Goal: Information Seeking & Learning: Check status

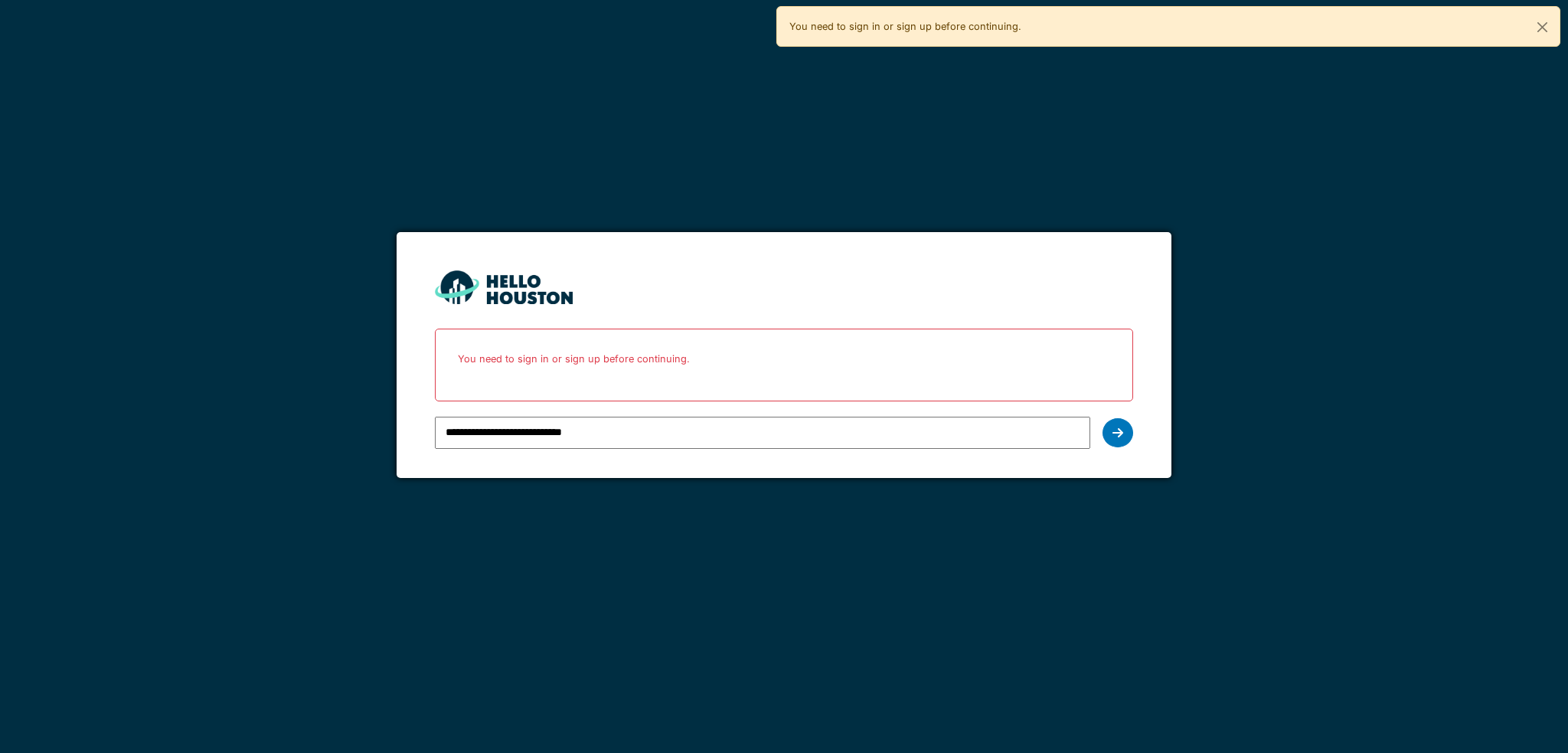
drag, startPoint x: 633, startPoint y: 433, endPoint x: 665, endPoint y: 433, distance: 32.0
click at [633, 433] on input "**********" at bounding box center [762, 432] width 654 height 32
click at [1120, 434] on icon at bounding box center [1117, 432] width 11 height 13
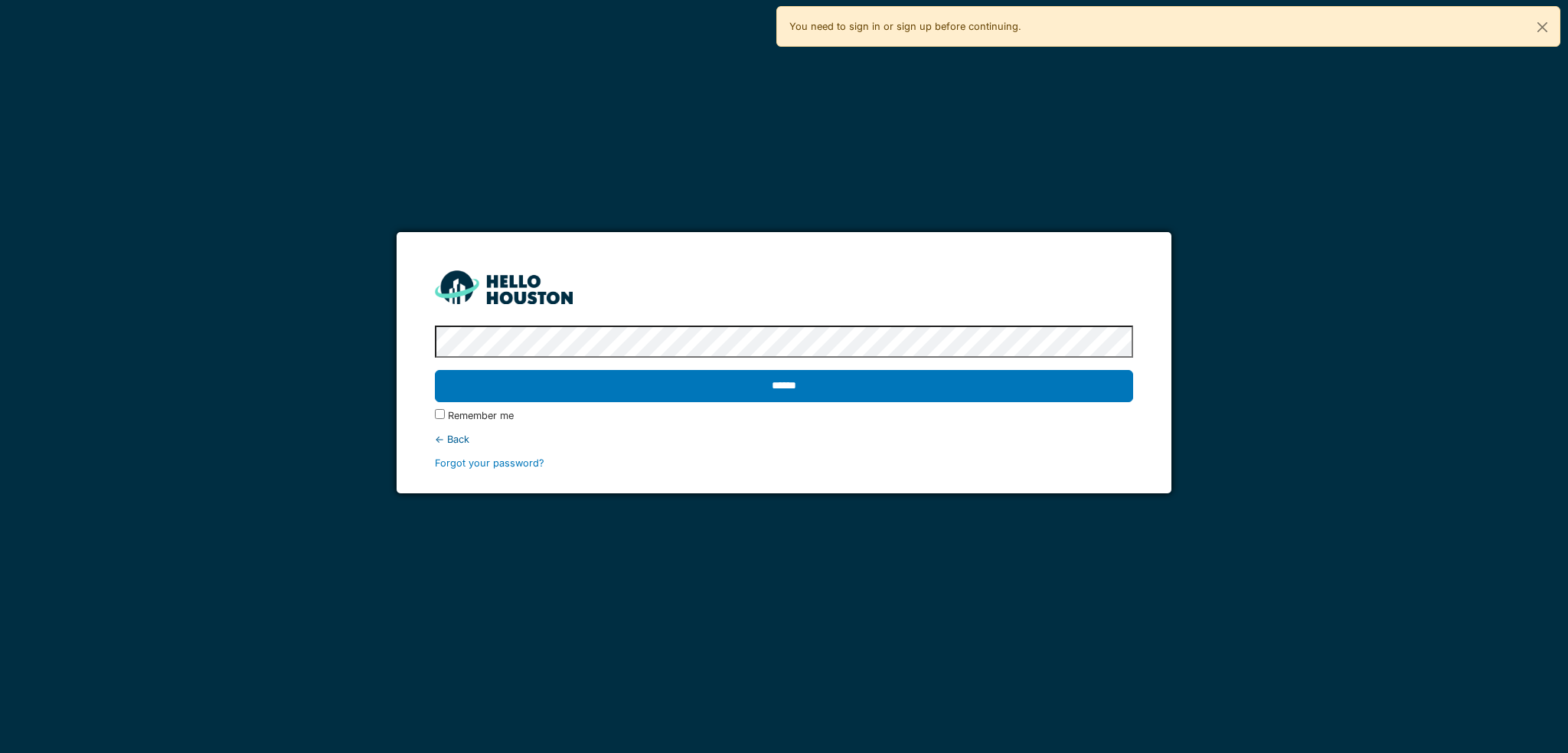
click at [854, 379] on input "******" at bounding box center [783, 385] width 697 height 32
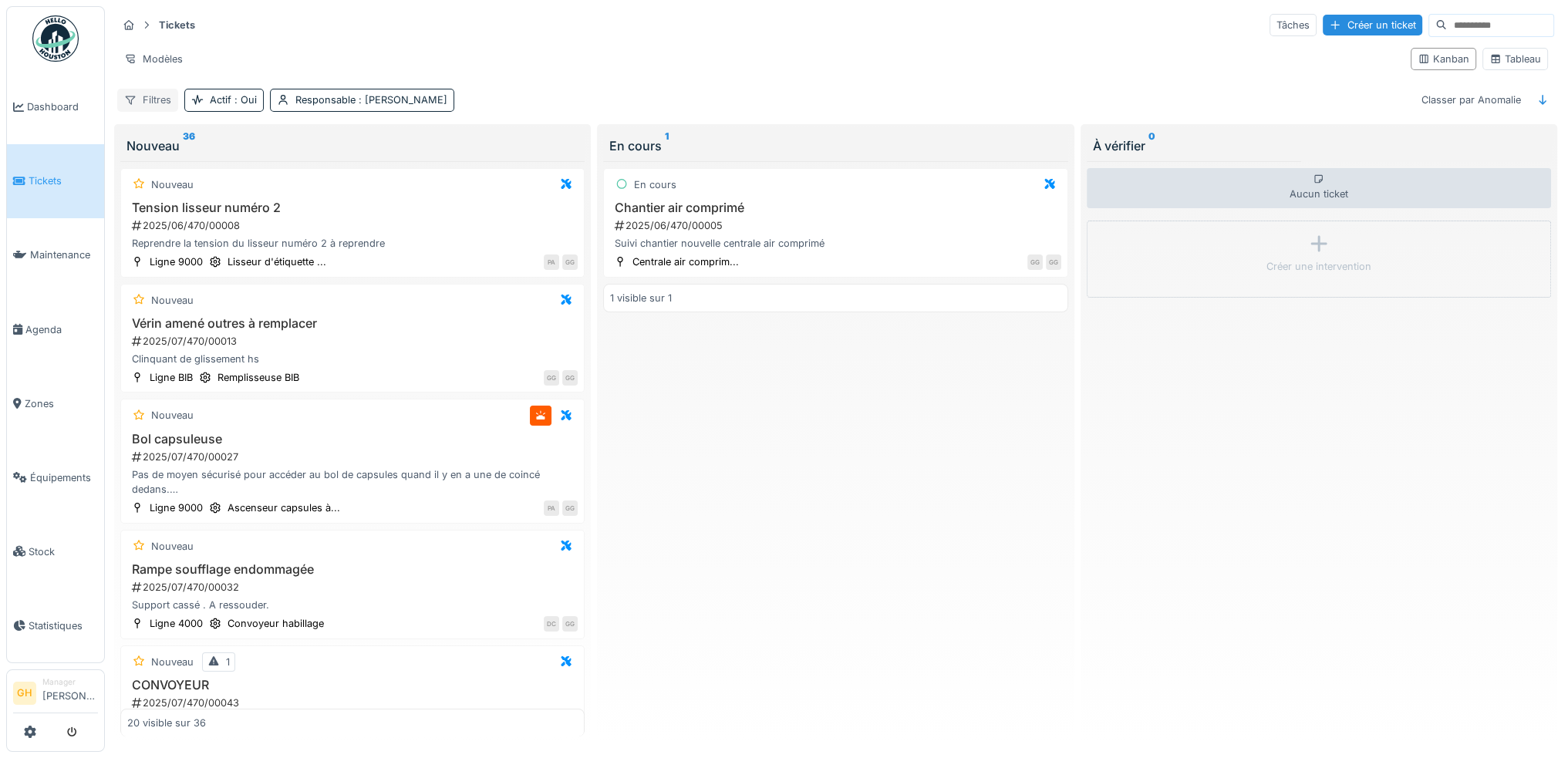
click at [146, 99] on div "Filtres" at bounding box center [147, 99] width 61 height 23
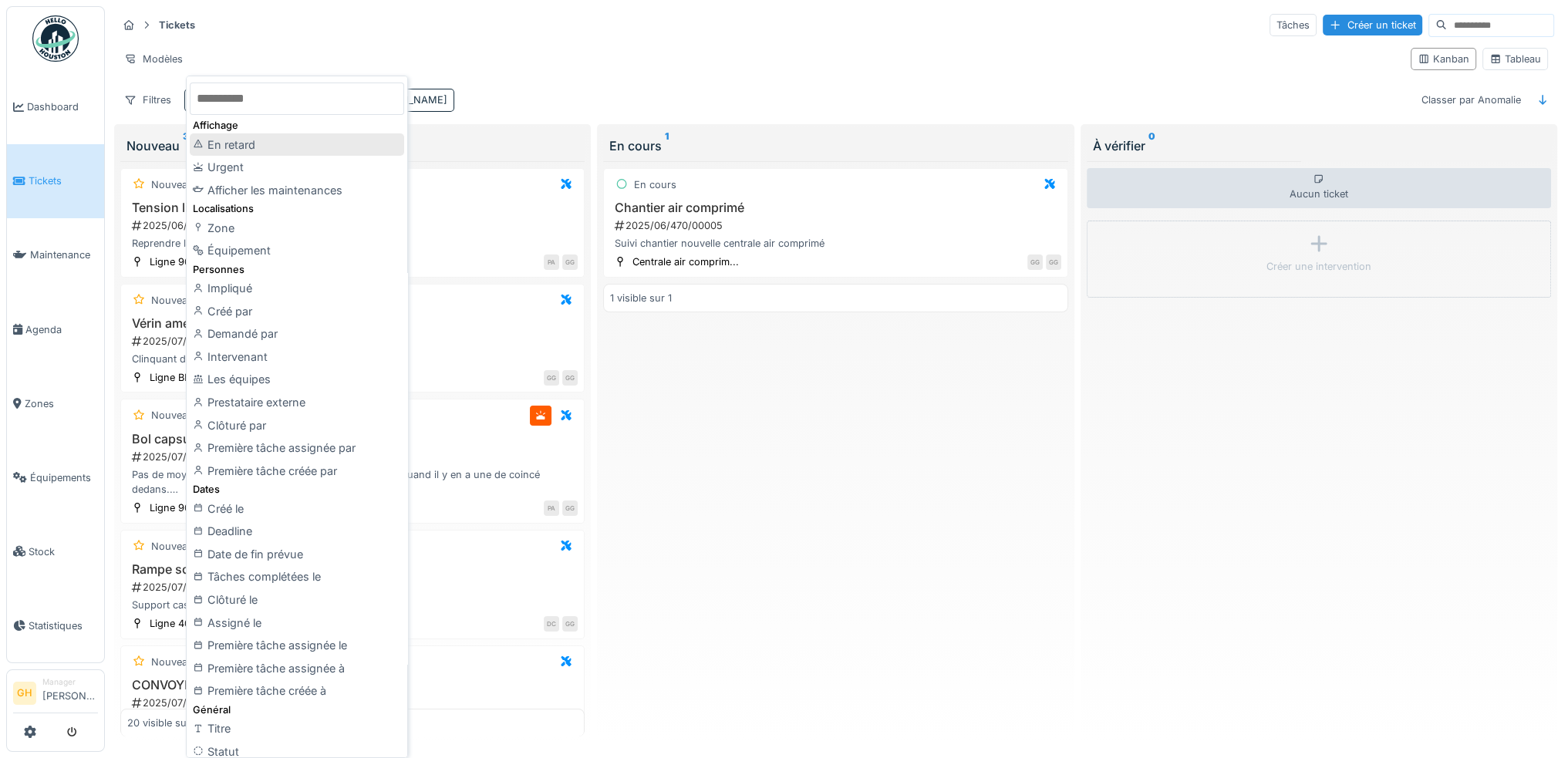
click at [244, 143] on div "En retard" at bounding box center [297, 145] width 214 height 24
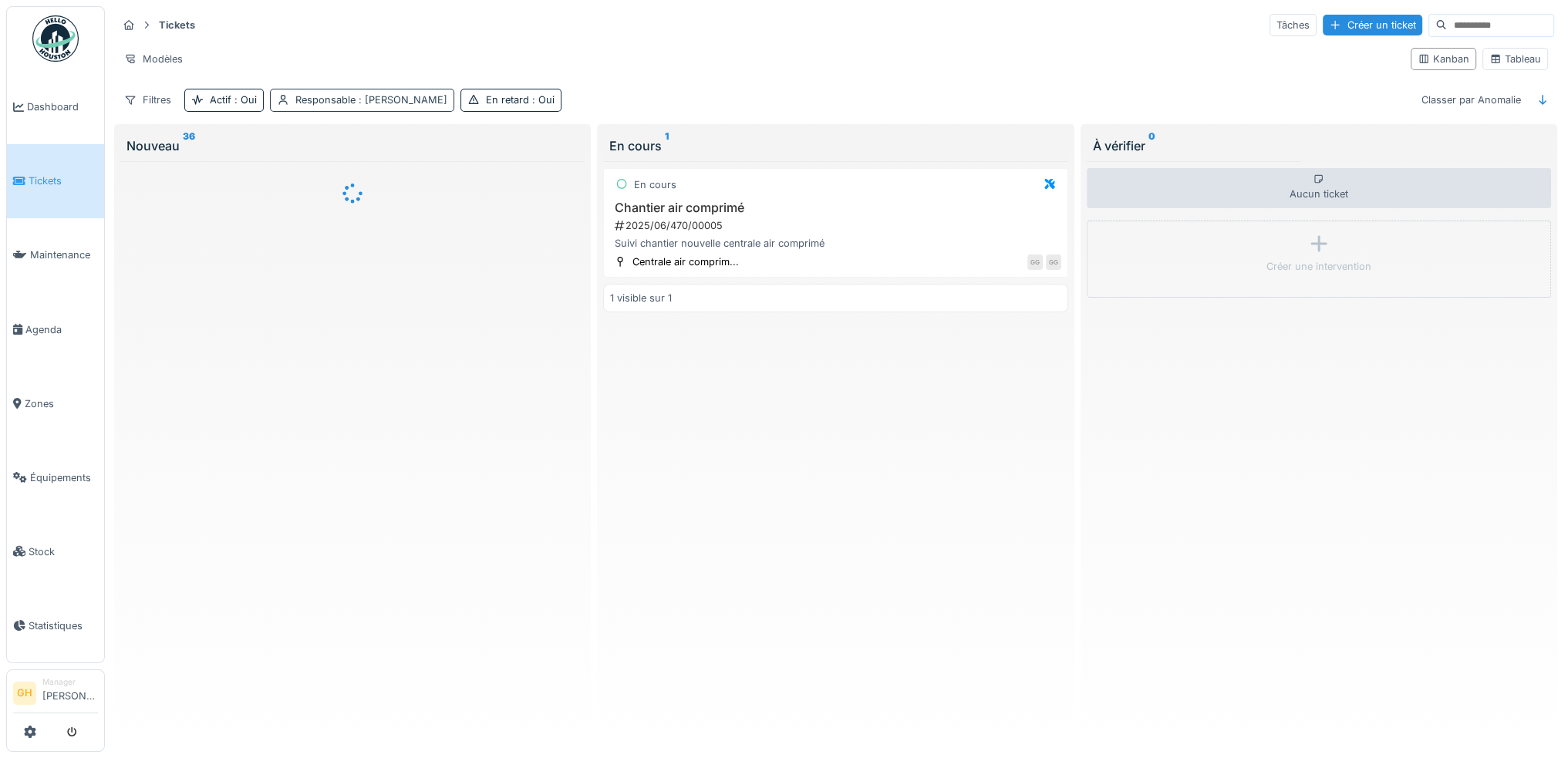
click at [420, 97] on span ": [PERSON_NAME]" at bounding box center [401, 100] width 91 height 12
click at [430, 135] on div "Supprimer" at bounding box center [427, 138] width 80 height 21
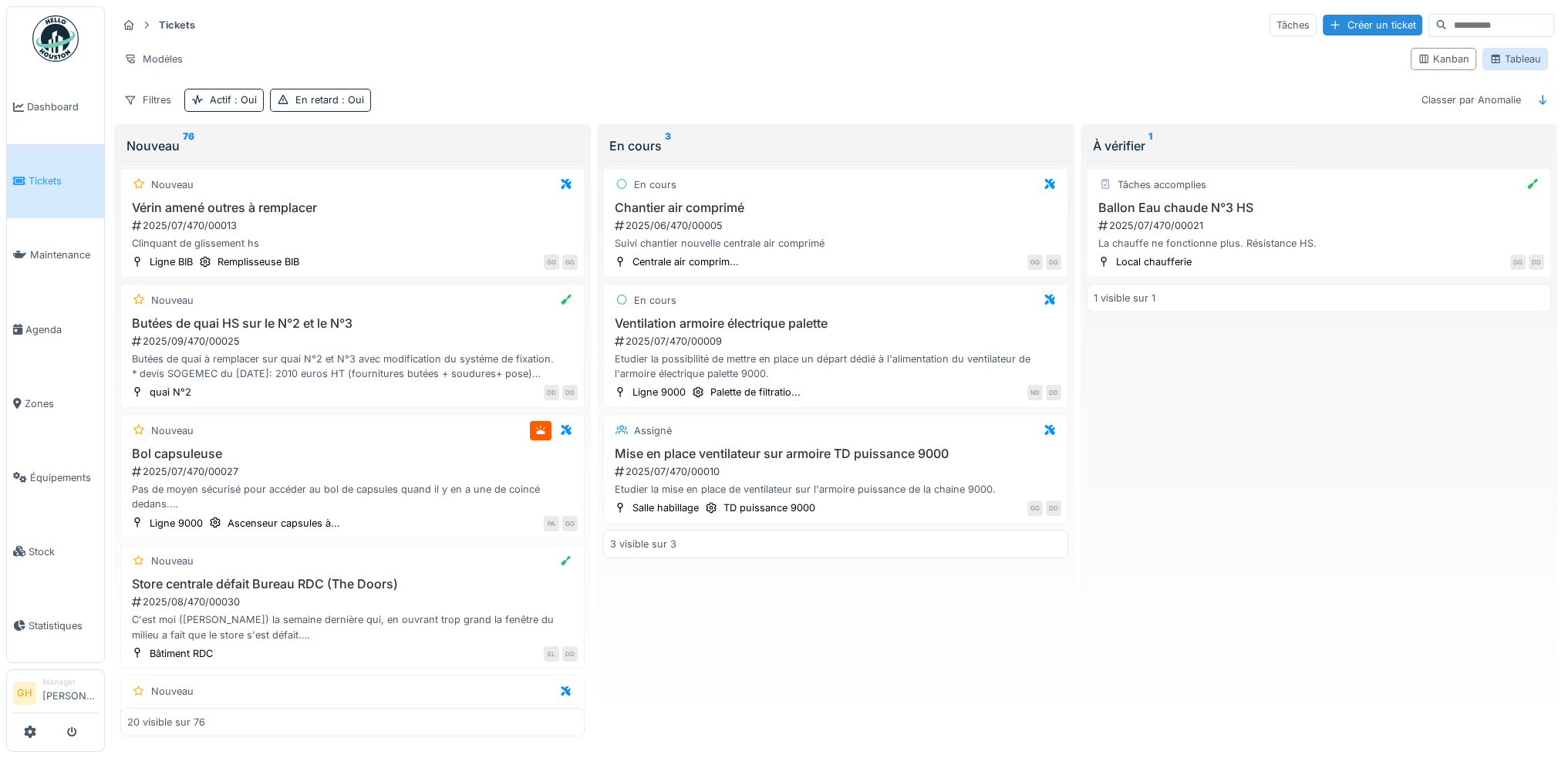
click at [1517, 56] on div "Tableau" at bounding box center [1515, 59] width 52 height 15
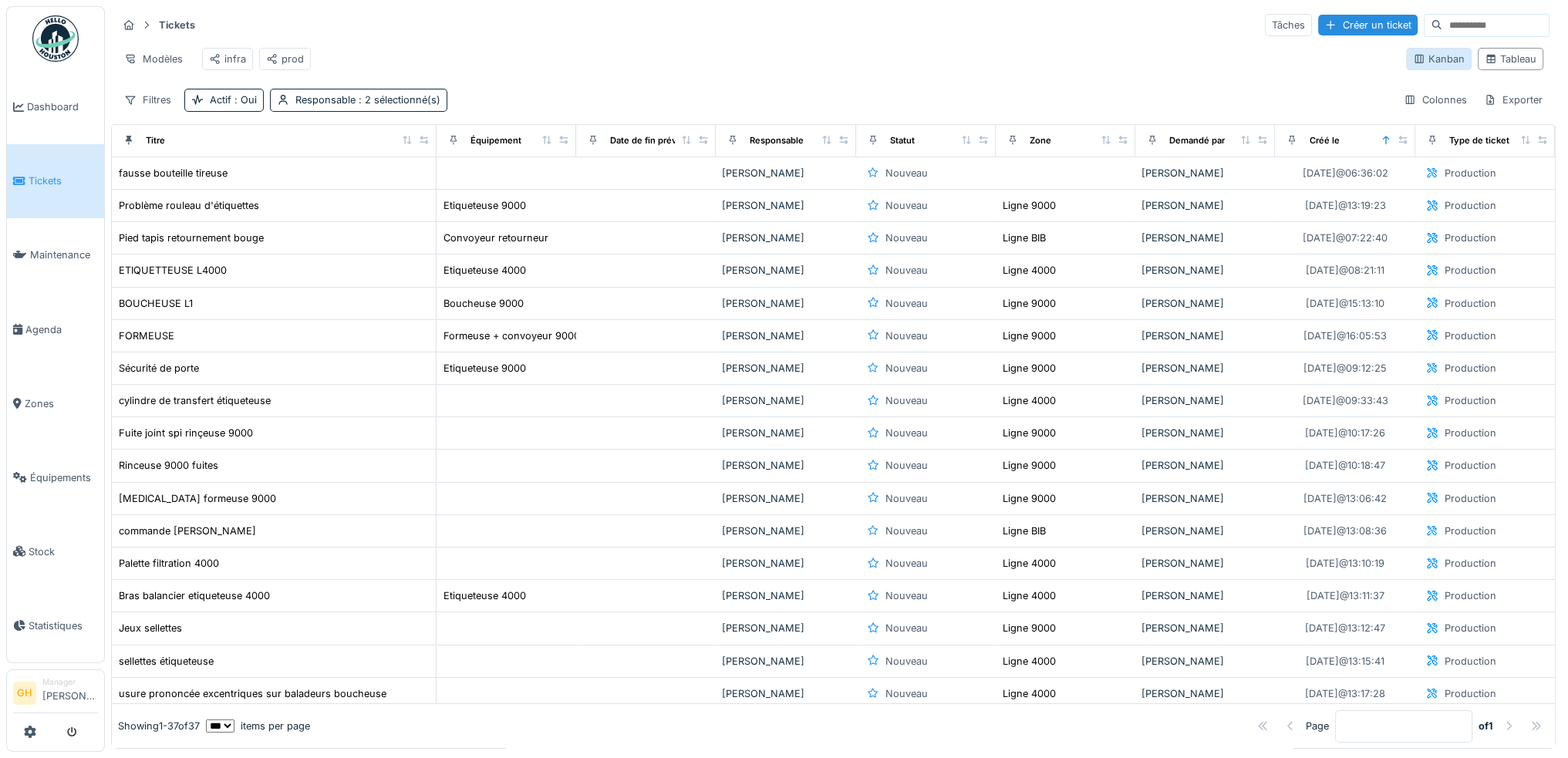
click at [1431, 67] on div "Kanban" at bounding box center [1439, 59] width 52 height 15
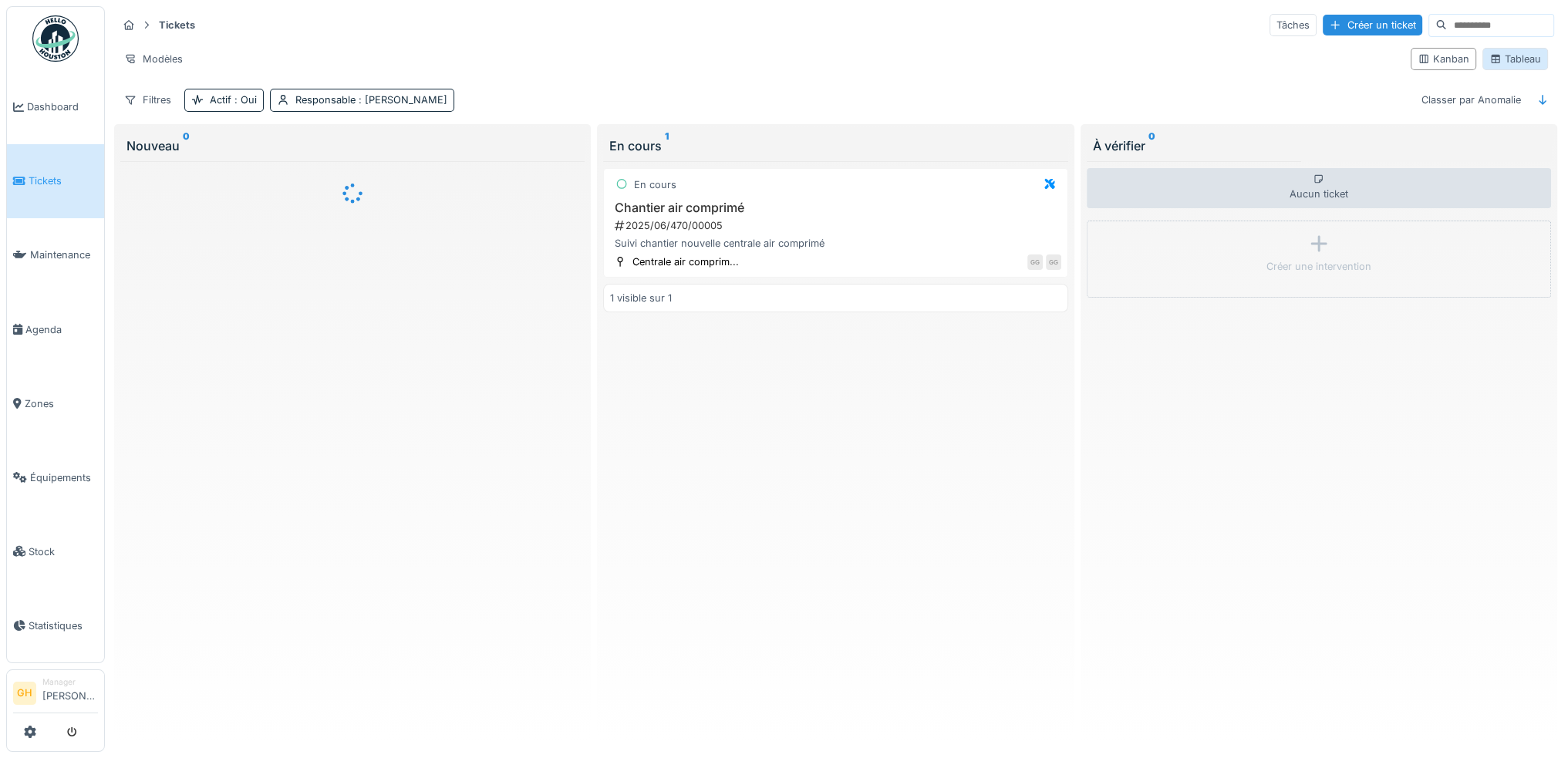
click at [1495, 57] on div "Tableau" at bounding box center [1515, 59] width 52 height 15
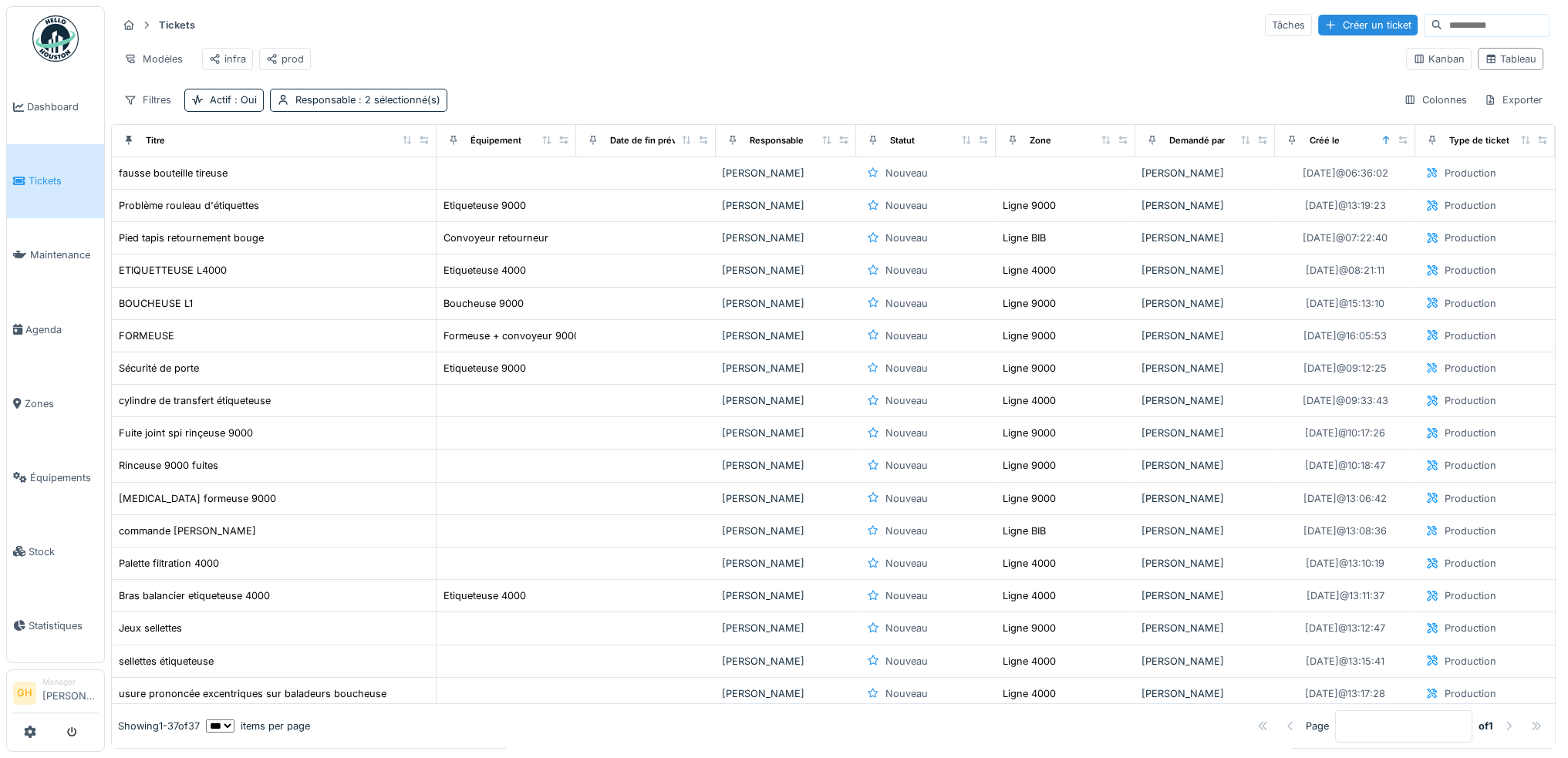
click at [756, 147] on div "Responsable" at bounding box center [776, 140] width 54 height 13
click at [343, 107] on div "Responsable : 2 sélectionné(s)" at bounding box center [368, 99] width 145 height 15
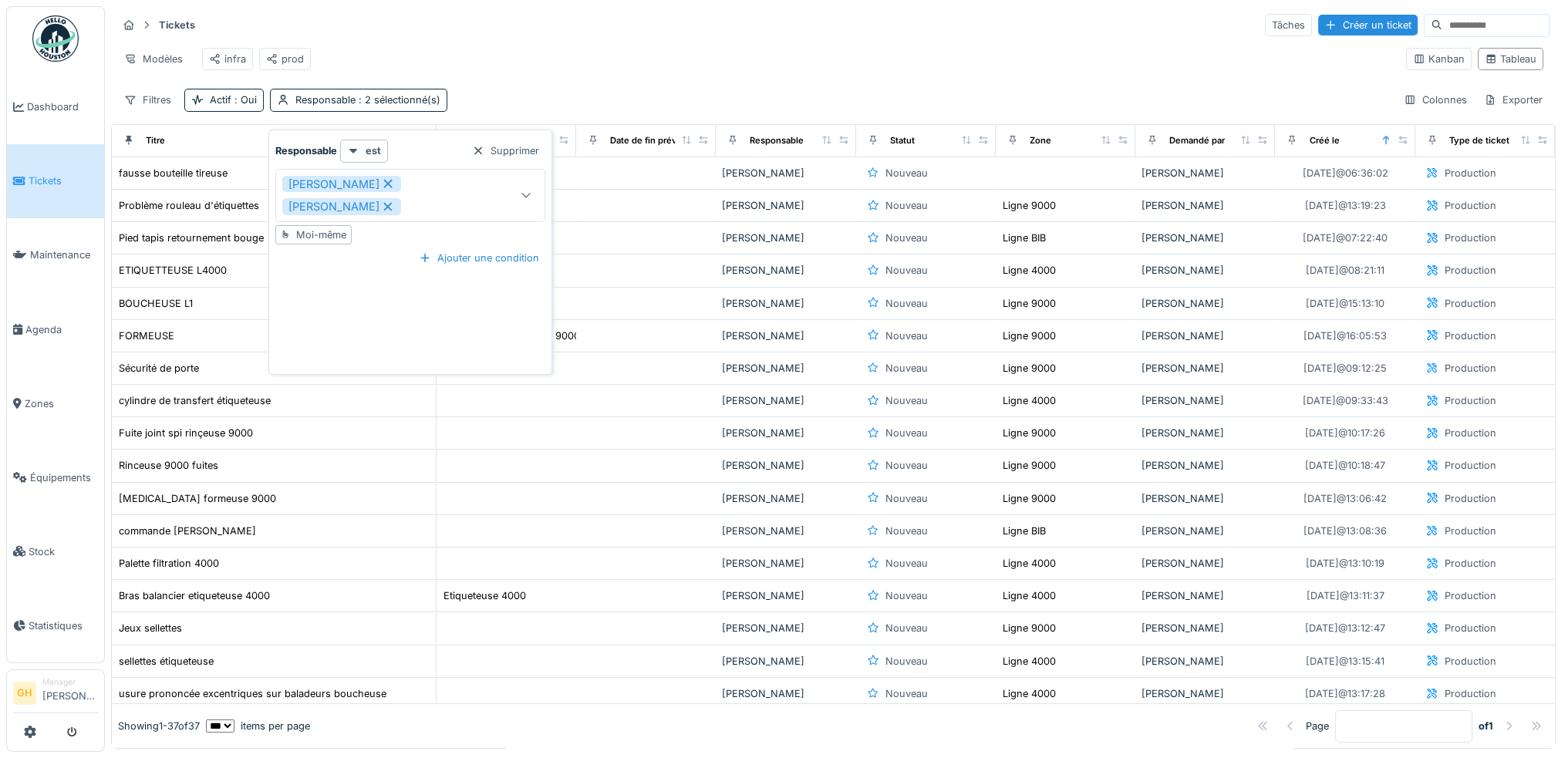
click at [389, 182] on icon at bounding box center [387, 184] width 9 height 9
type input "*****"
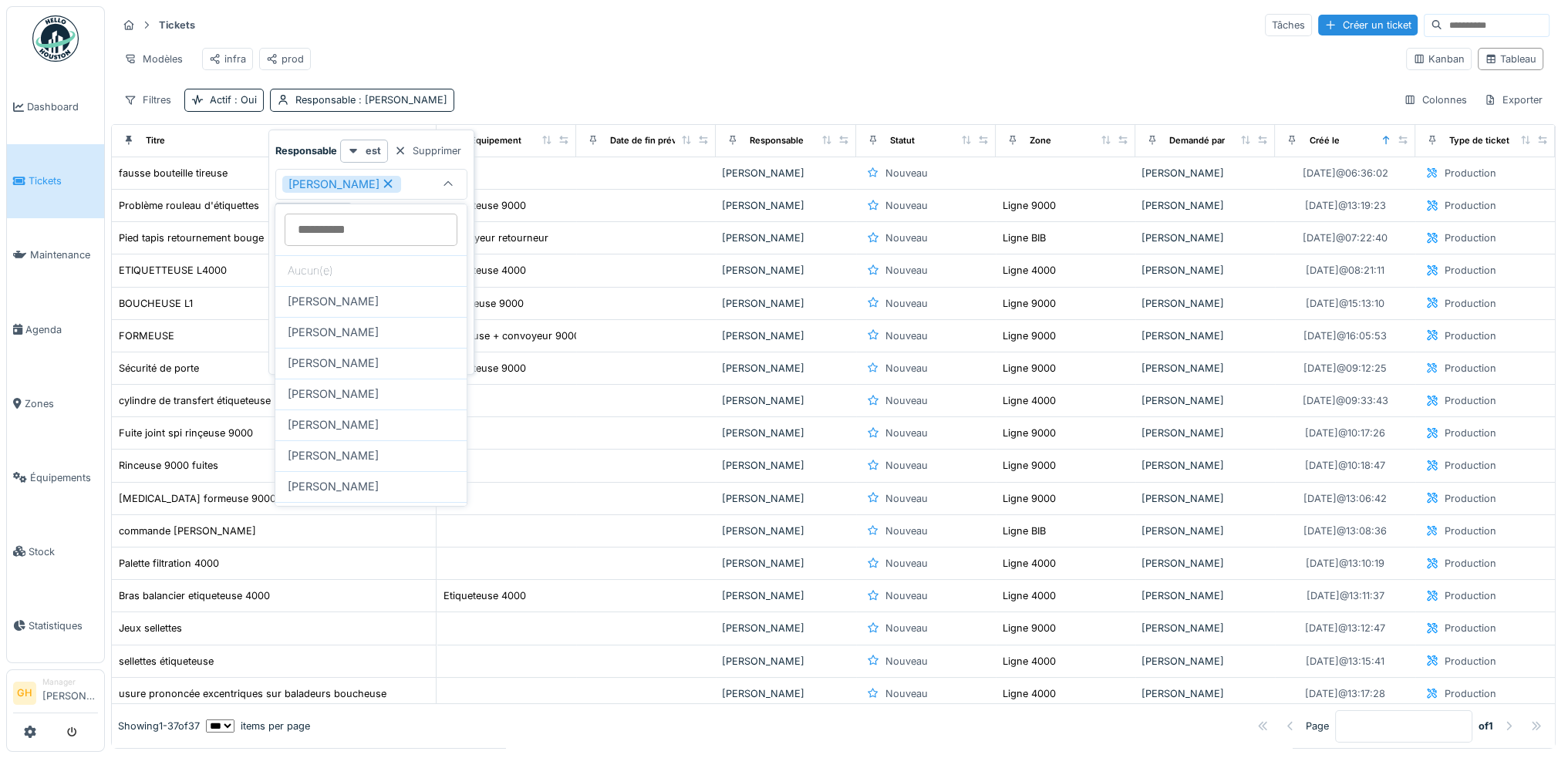
click at [383, 182] on icon at bounding box center [387, 184] width 9 height 9
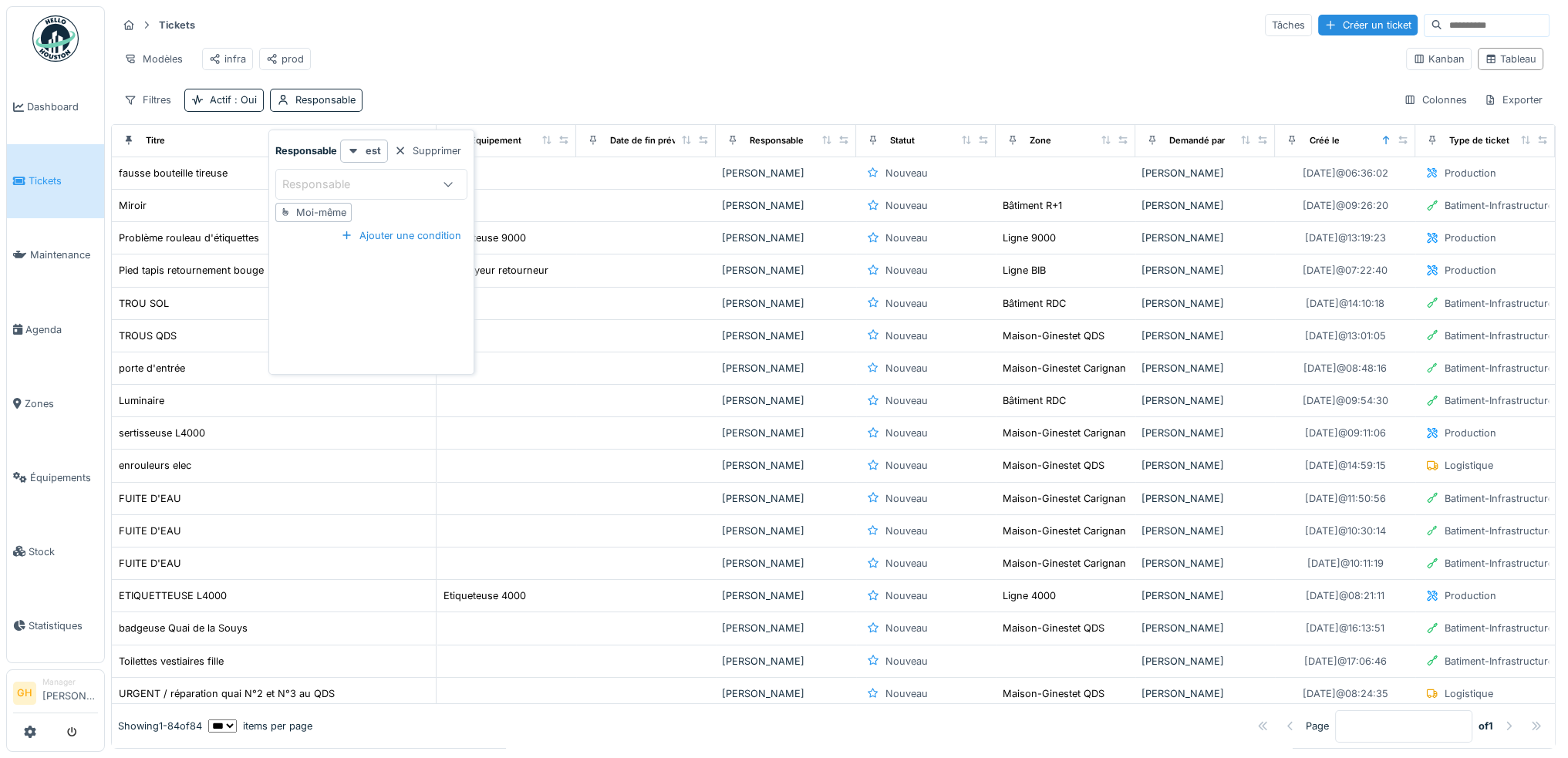
click at [412, 104] on div "Filtres Actif : Oui Responsable Colonnes Exporter" at bounding box center [833, 99] width 1432 height 23
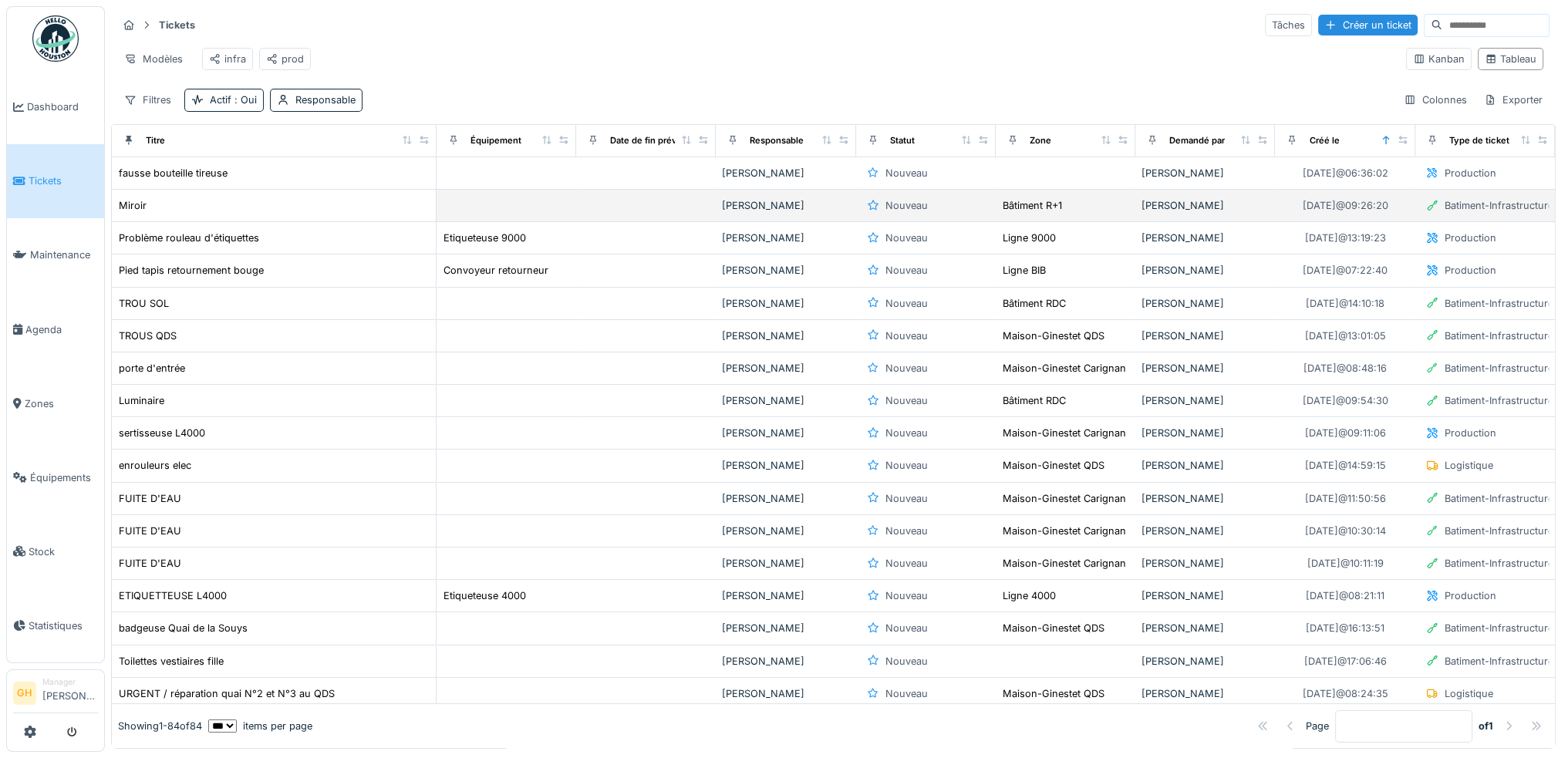
click at [716, 214] on td "[PERSON_NAME]" at bounding box center [786, 205] width 140 height 32
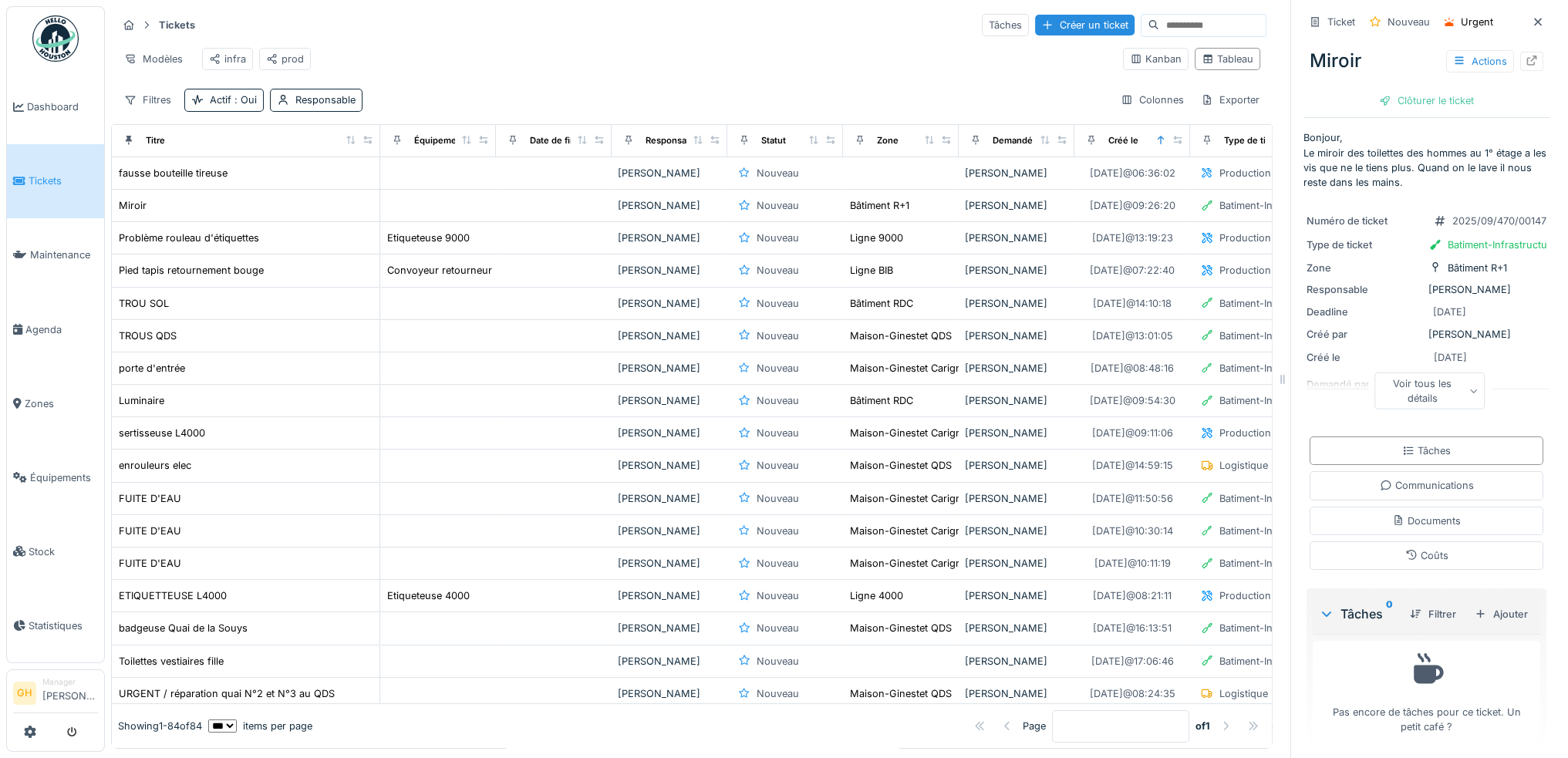
drag, startPoint x: 1269, startPoint y: 377, endPoint x: 1338, endPoint y: 377, distance: 69.0
click at [1338, 377] on div "Tickets Tâches Créer un ticket Modèles infra prod Kanban Tableau Filtres Actif …" at bounding box center [837, 379] width 1464 height 758
click at [146, 110] on div "Filtres" at bounding box center [147, 99] width 61 height 23
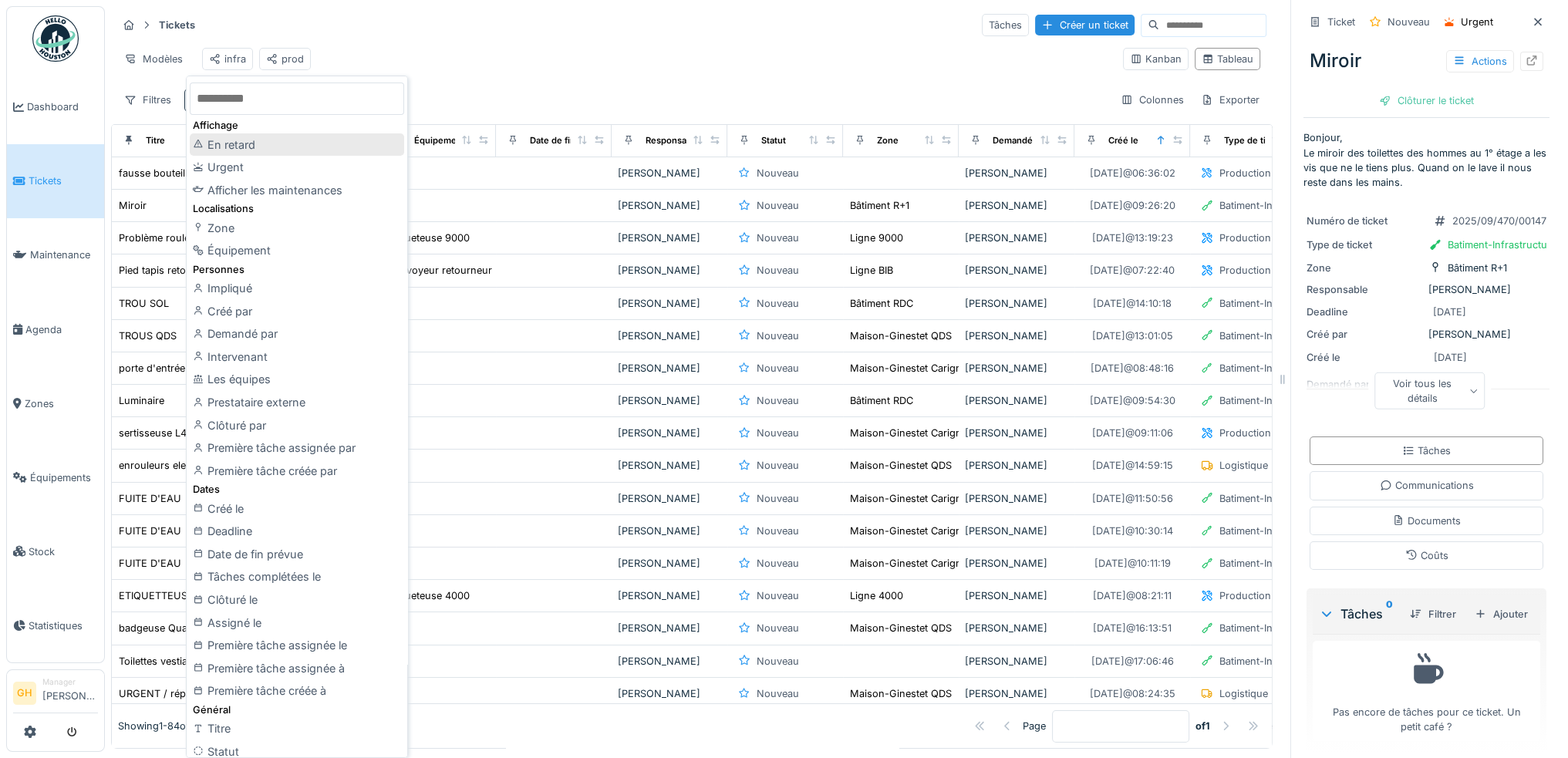
click at [260, 147] on div "En retard" at bounding box center [297, 145] width 214 height 24
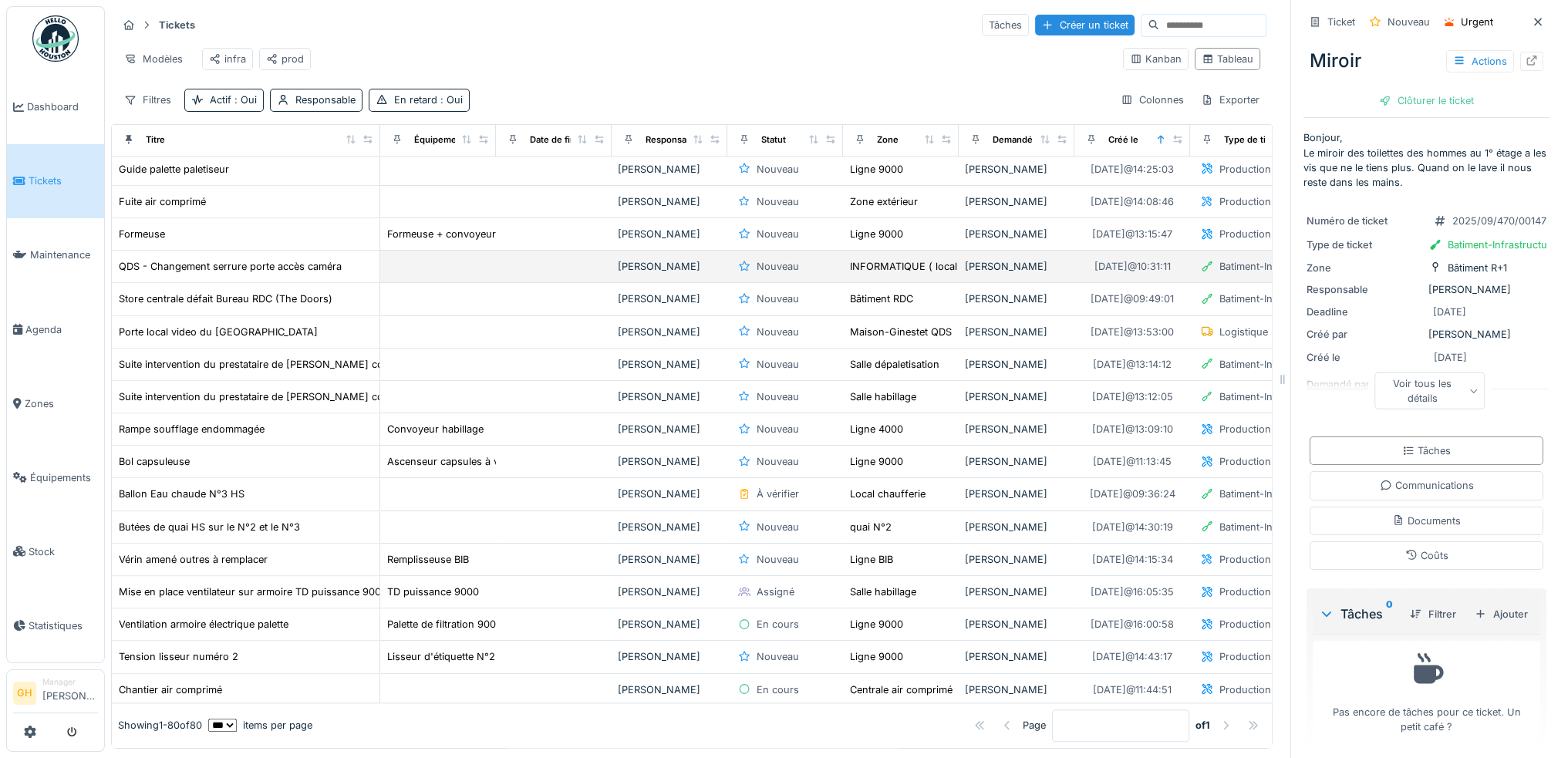
scroll to position [12, 0]
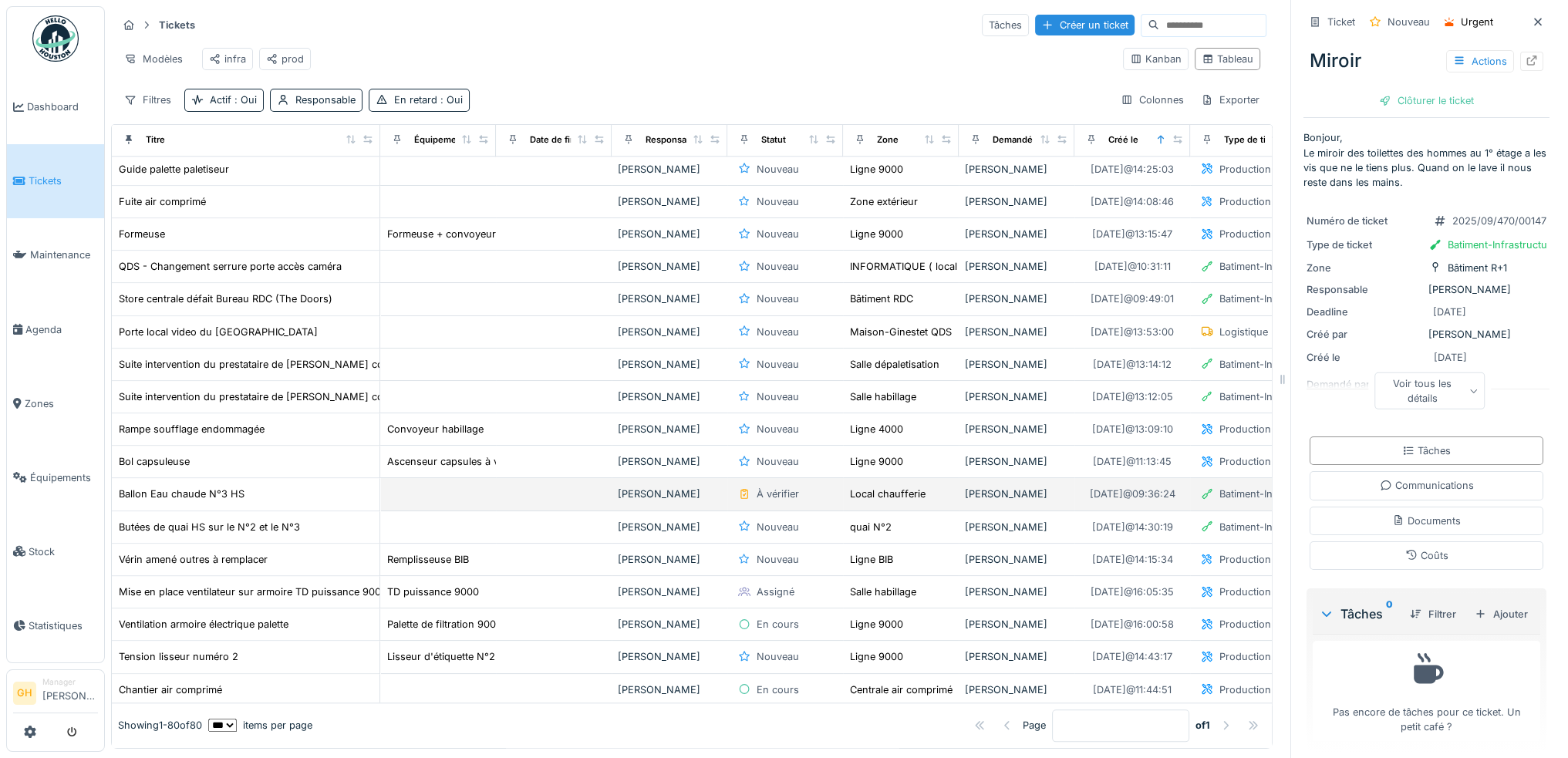
click at [551, 478] on td at bounding box center [554, 494] width 116 height 32
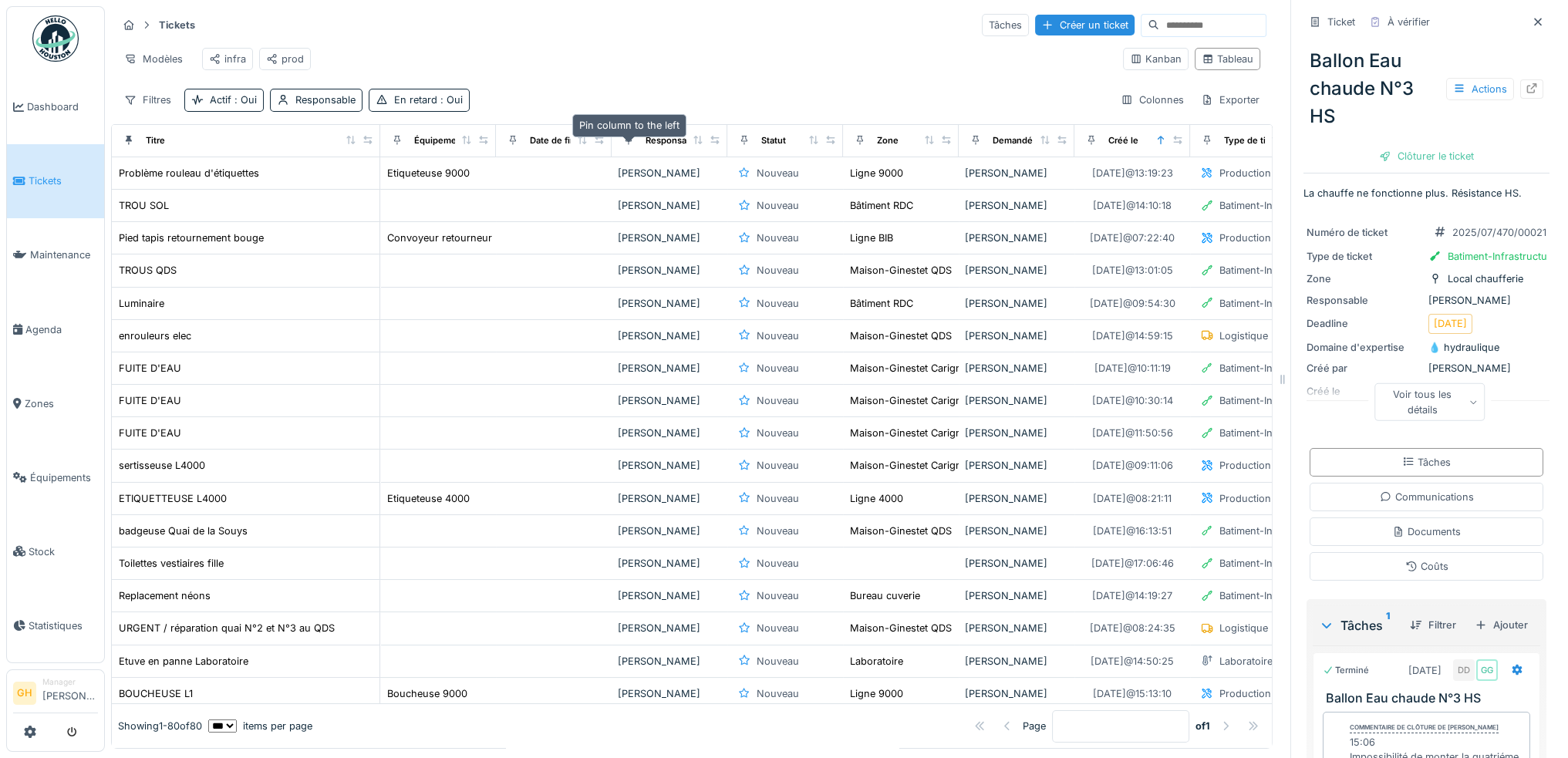
click at [627, 144] on icon at bounding box center [628, 139] width 11 height 9
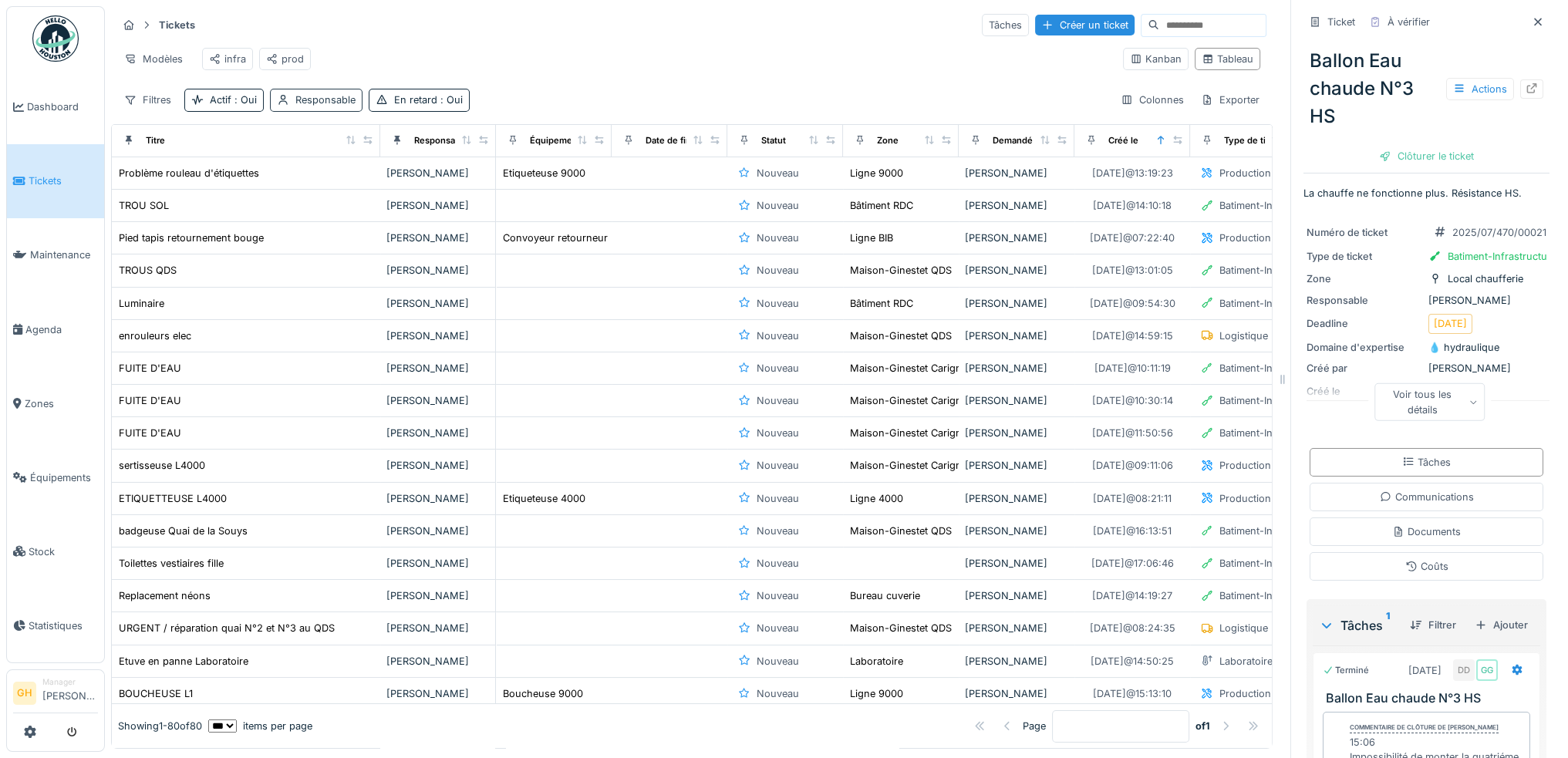
click at [319, 107] on div "Responsable" at bounding box center [325, 99] width 60 height 15
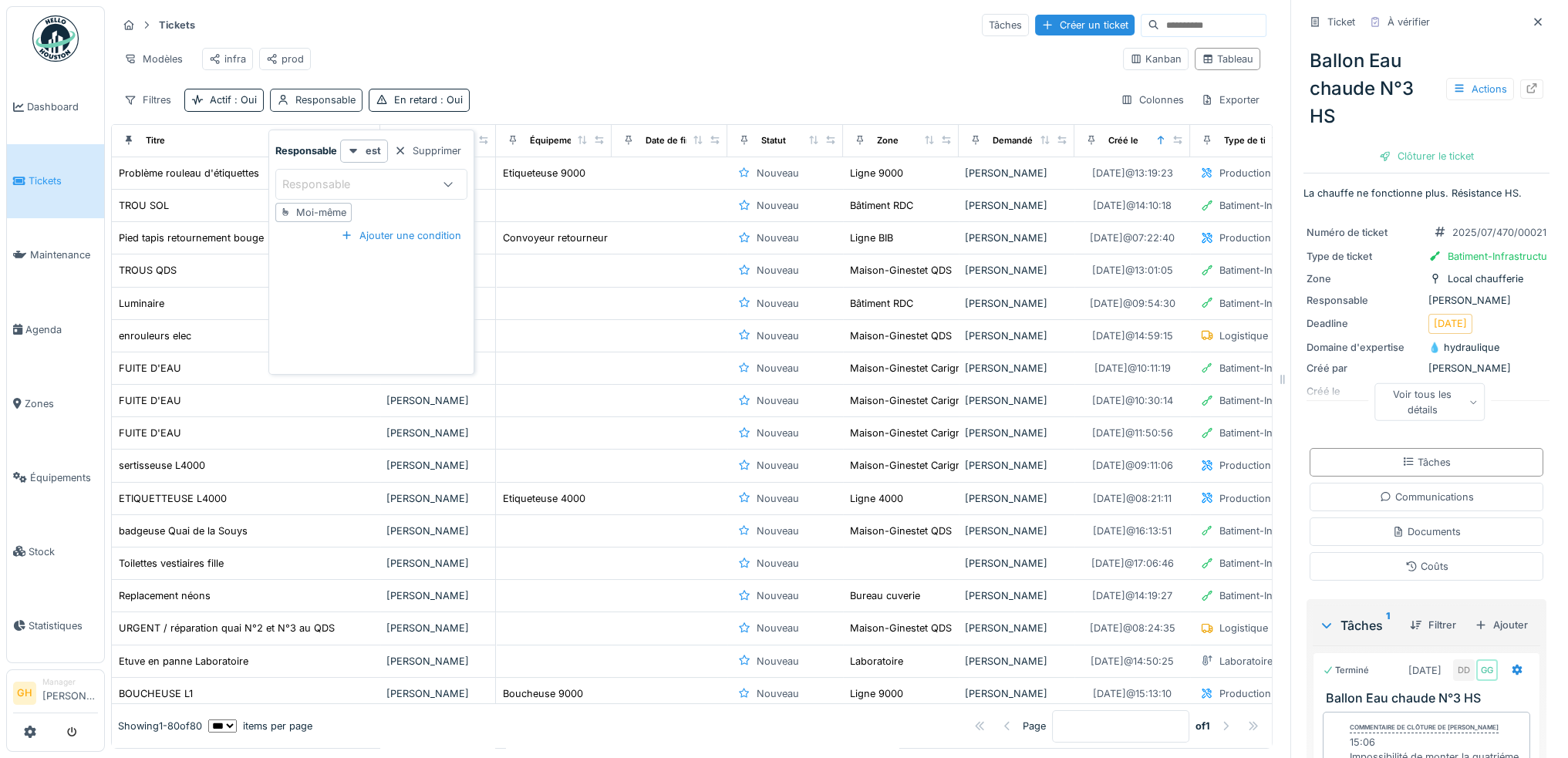
click at [311, 107] on div "Responsable" at bounding box center [325, 99] width 60 height 15
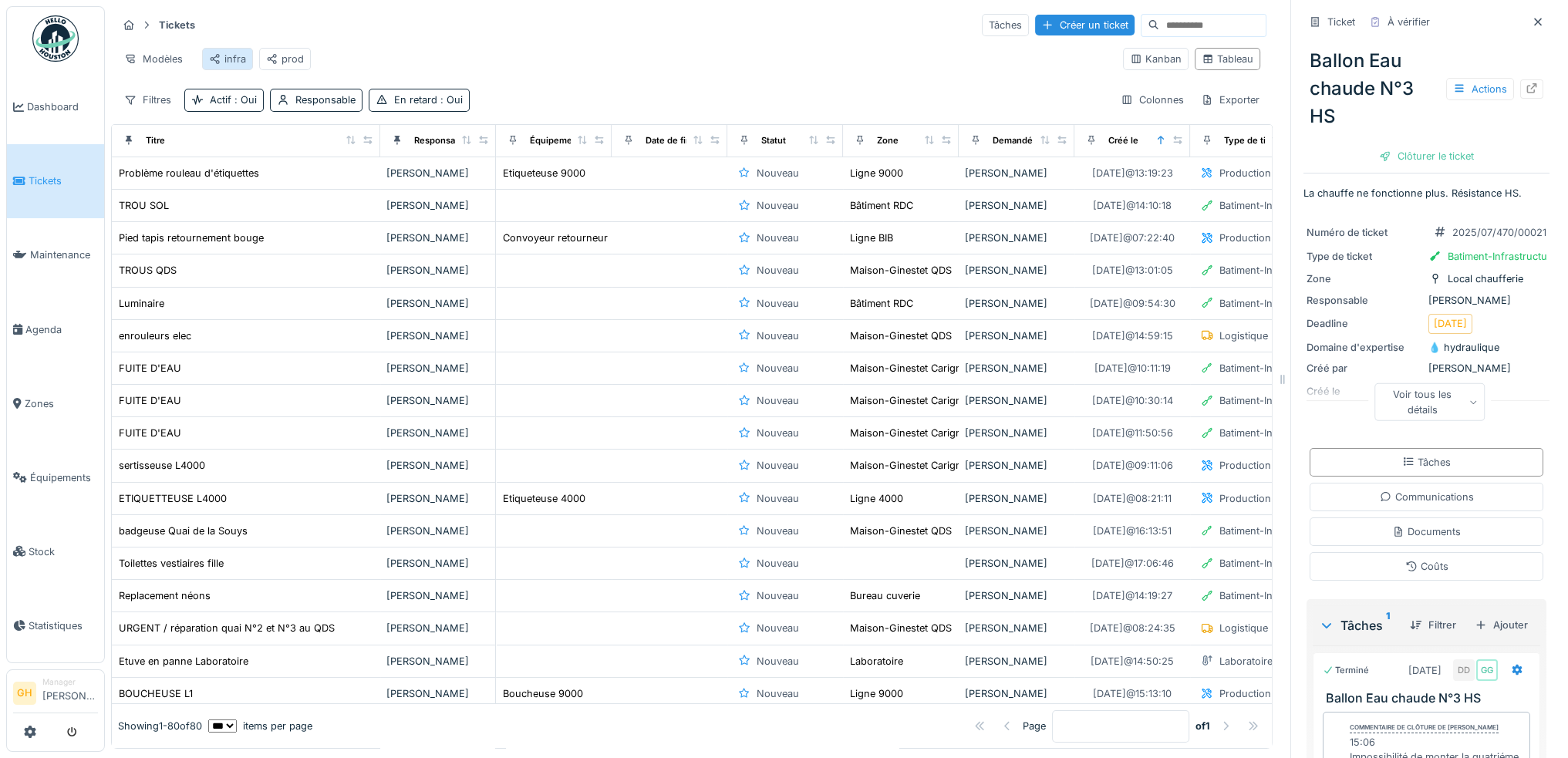
click at [234, 56] on div "infra" at bounding box center [228, 59] width 37 height 15
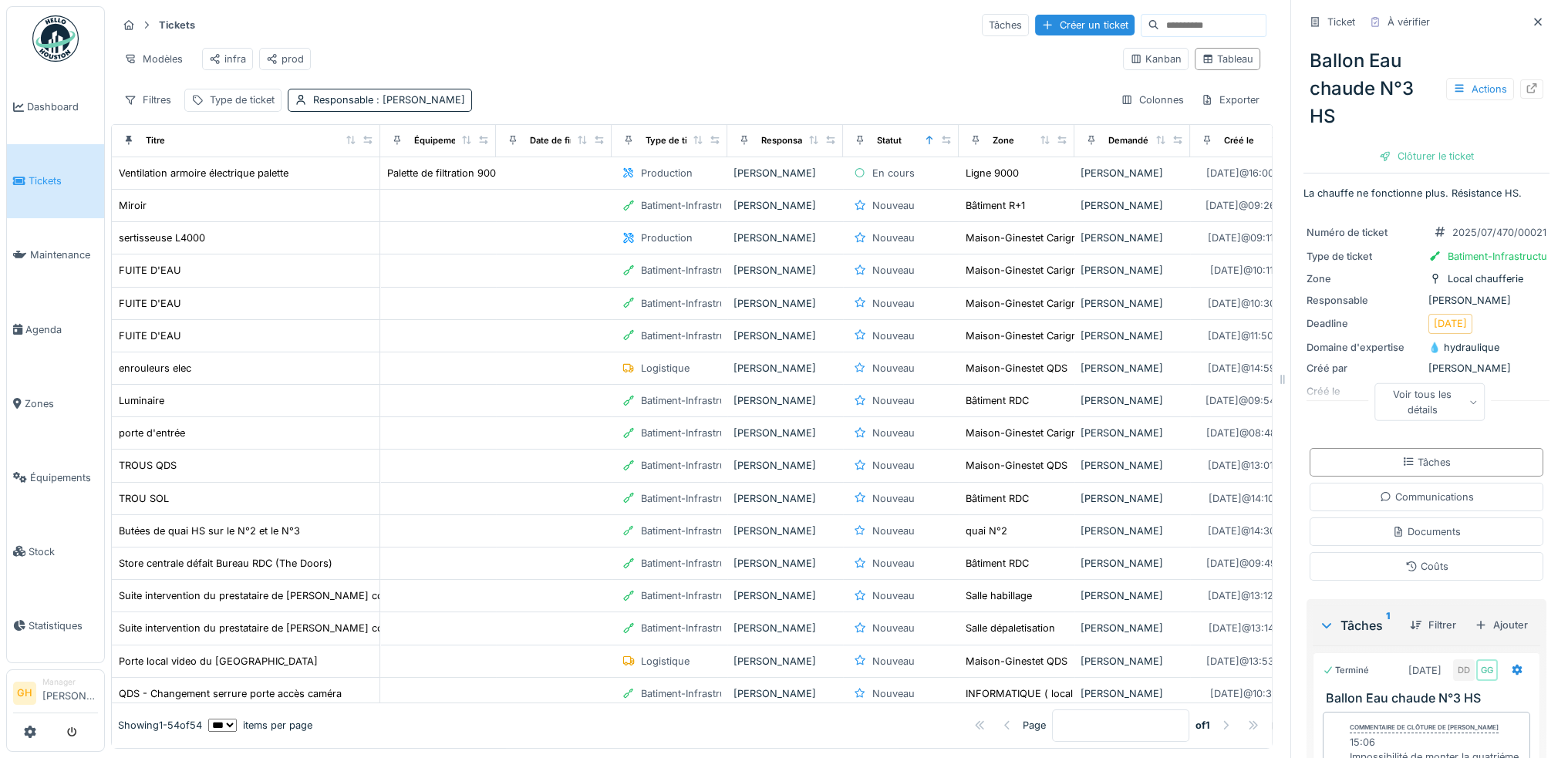
click at [1218, 149] on div "Créé le" at bounding box center [1225, 140] width 58 height 20
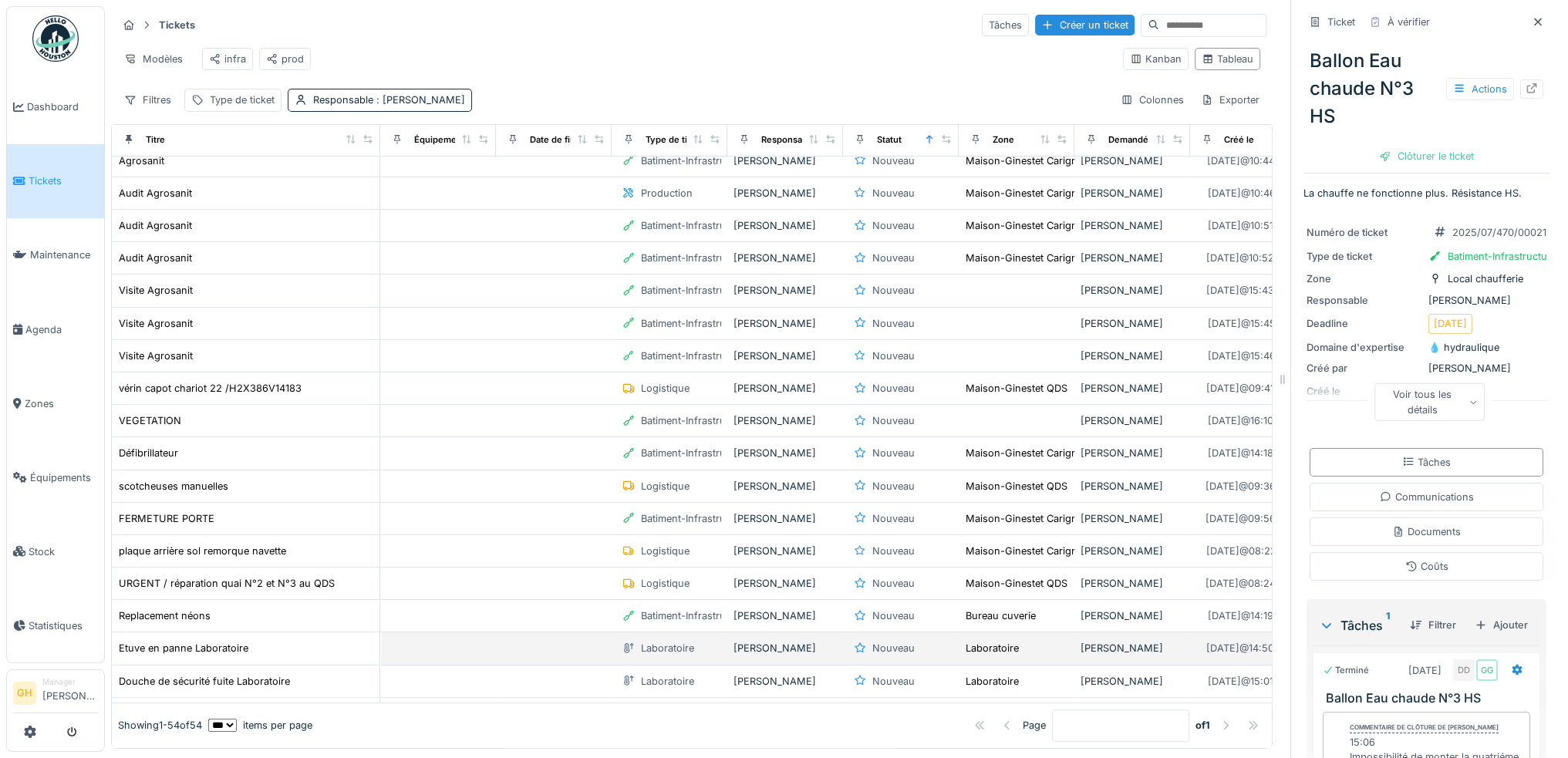
scroll to position [834, 0]
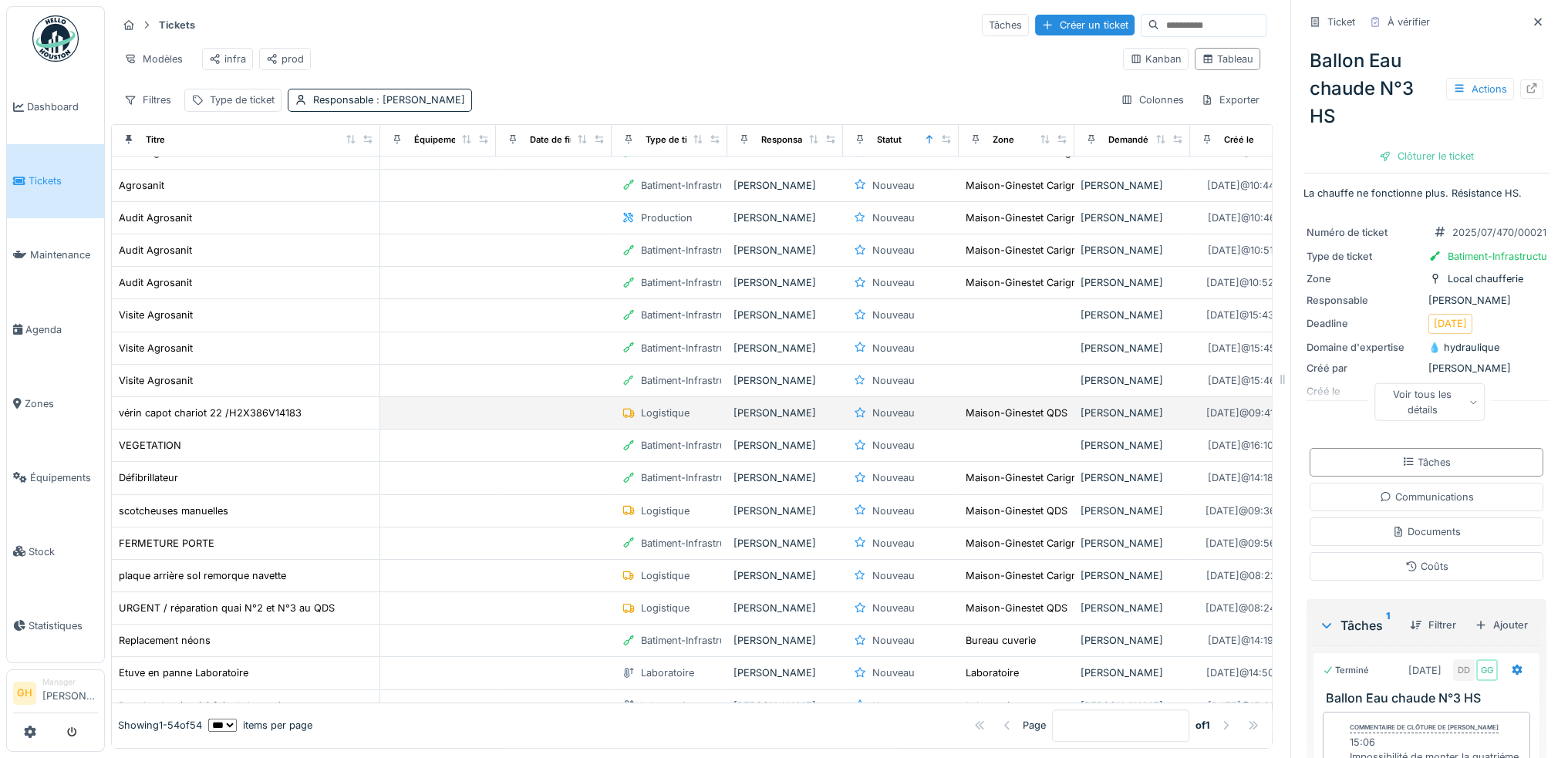
click at [839, 406] on td "[PERSON_NAME]" at bounding box center [785, 412] width 116 height 32
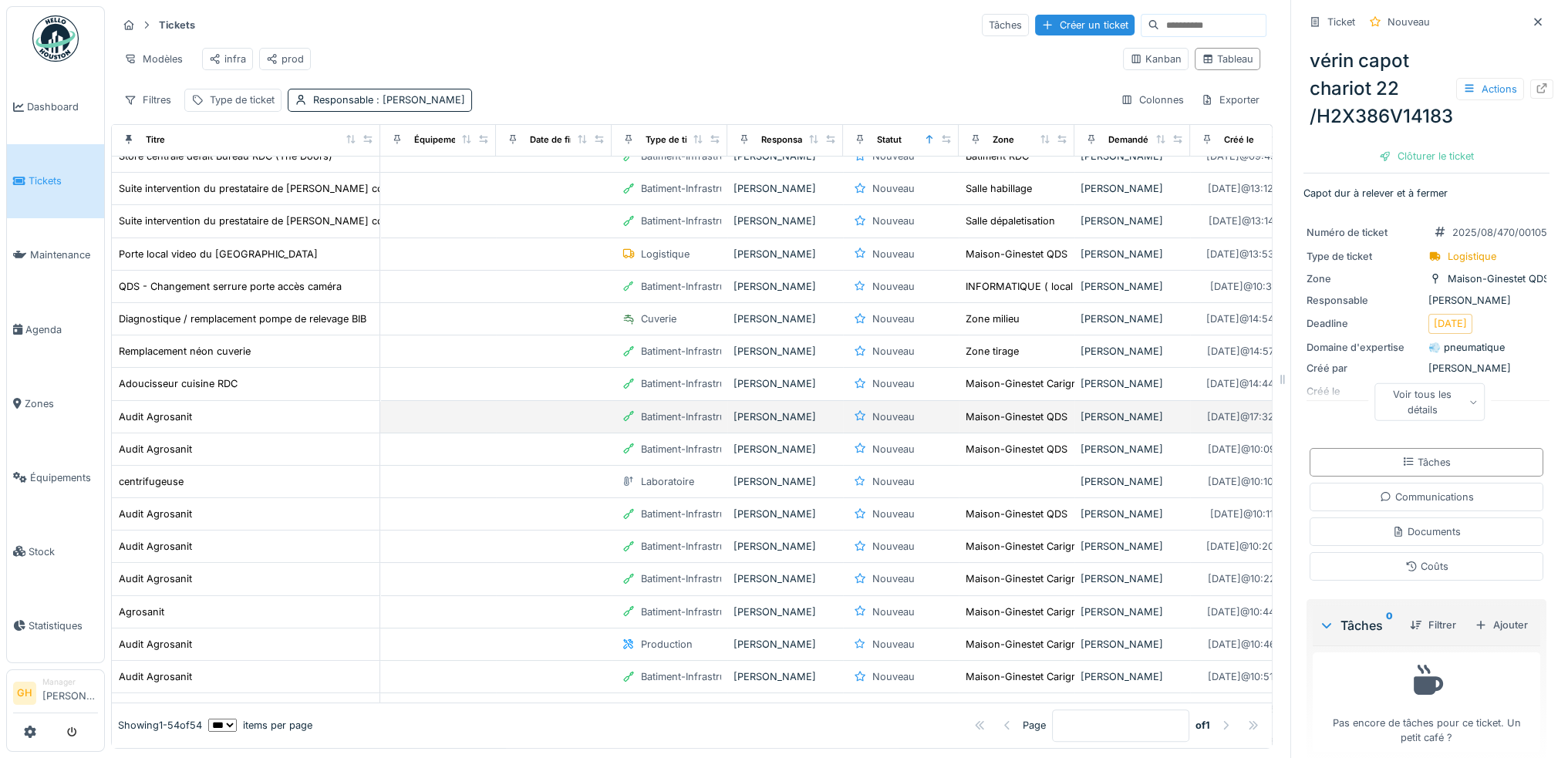
scroll to position [448, 0]
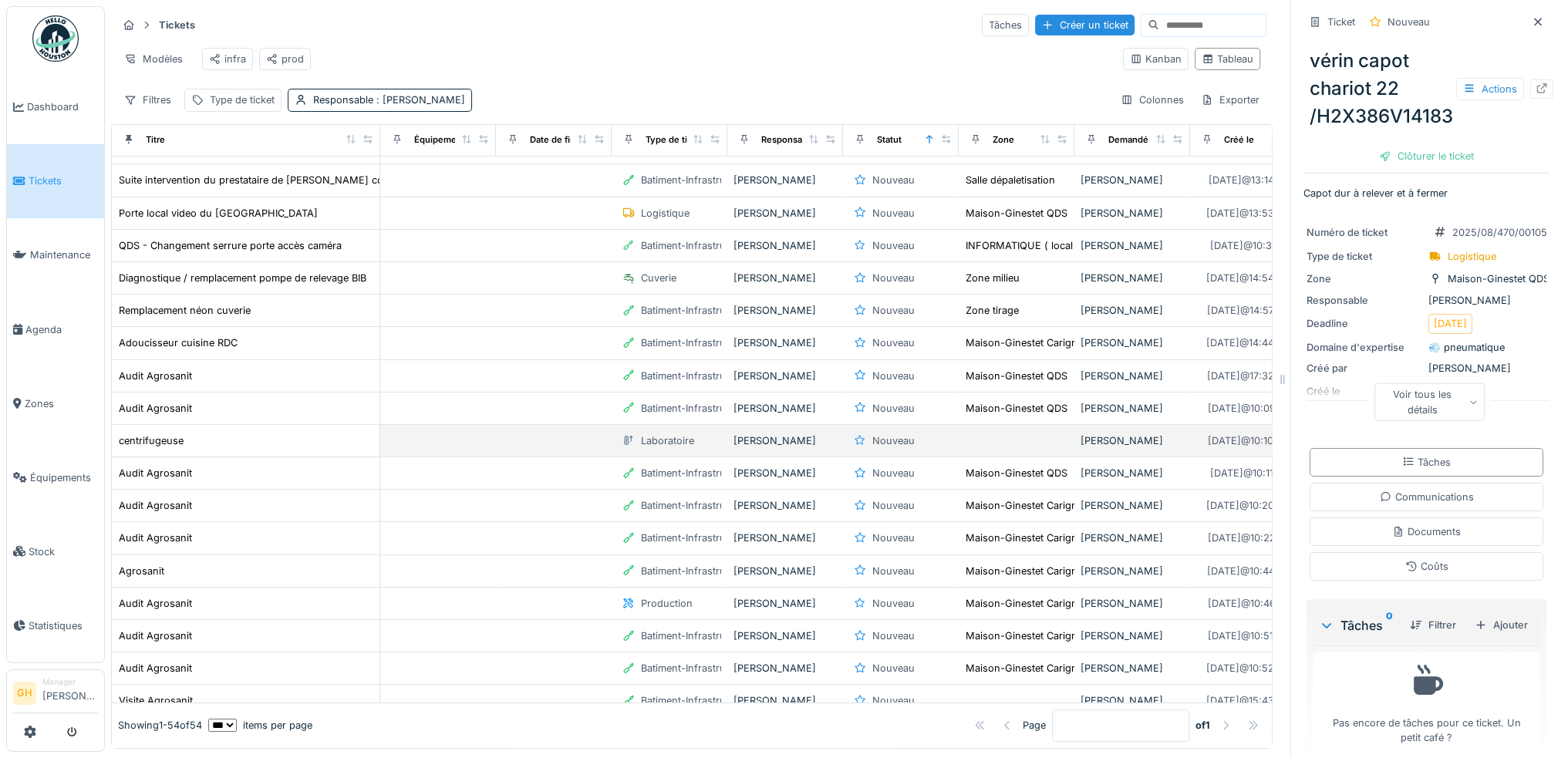
click at [820, 442] on div "[PERSON_NAME]" at bounding box center [785, 440] width 103 height 15
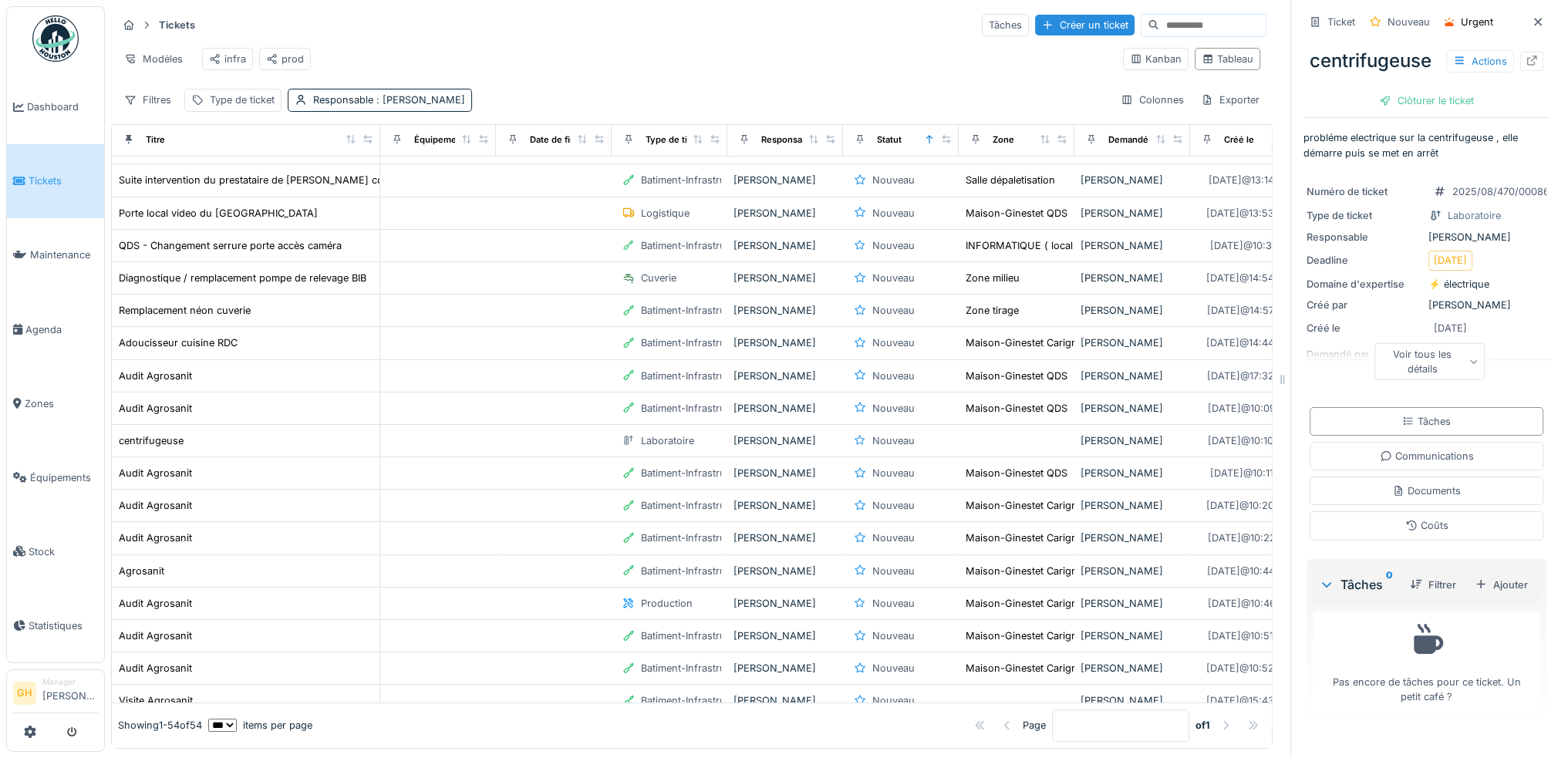
click at [1323, 353] on div "Voir tous les détails" at bounding box center [1429, 364] width 246 height 49
click at [1381, 358] on div "Voir tous les détails" at bounding box center [1429, 361] width 111 height 37
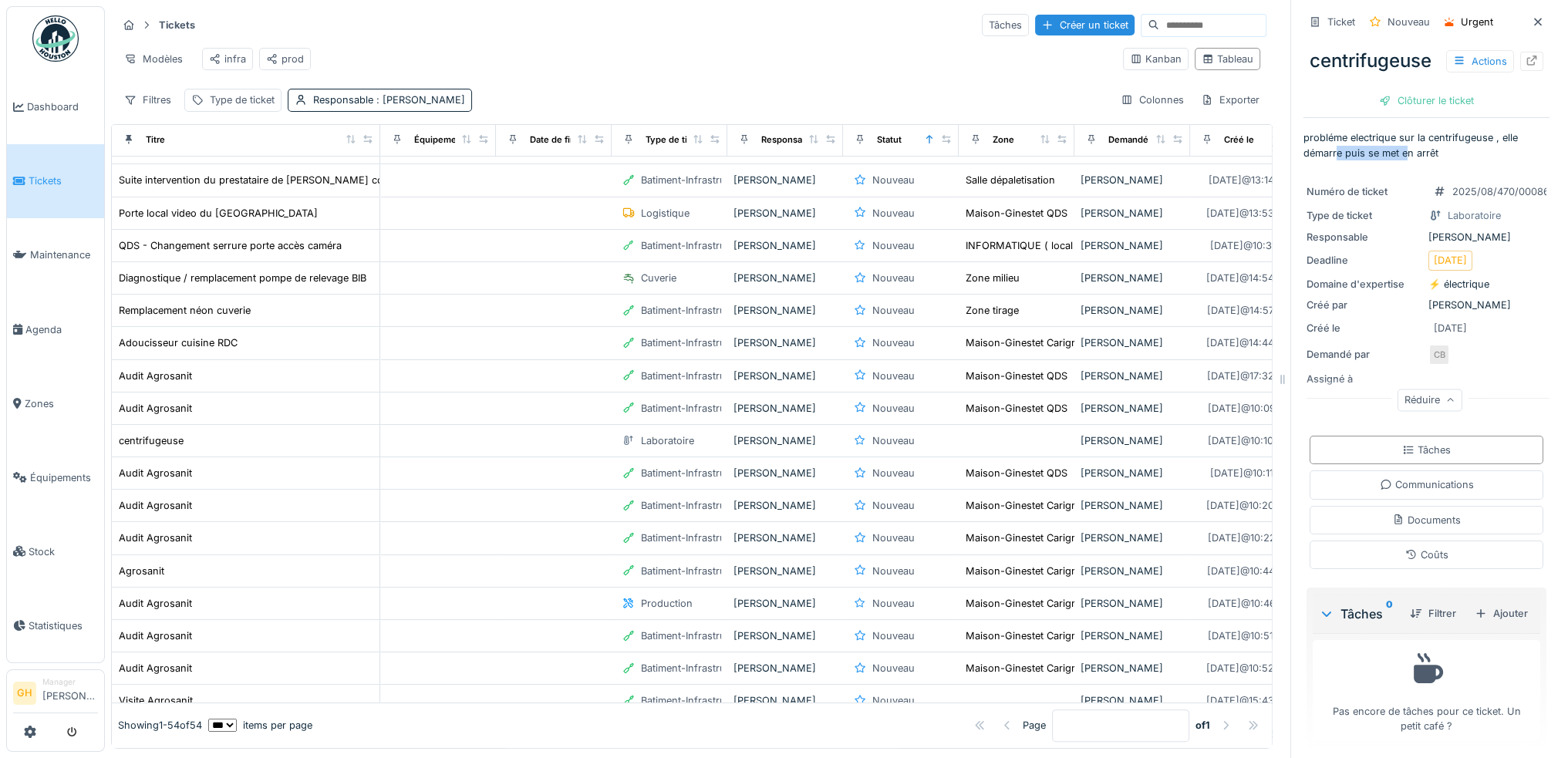
drag, startPoint x: 1324, startPoint y: 150, endPoint x: 1399, endPoint y: 153, distance: 75.1
click at [1399, 153] on p "probléme electrique sur la centrifugeuse , elle démarre puis se met en arrêt" at bounding box center [1427, 145] width 246 height 29
drag, startPoint x: 1403, startPoint y: 153, endPoint x: 1339, endPoint y: 139, distance: 65.5
click at [1339, 139] on p "probléme electrique sur la centrifugeuse , elle démarre puis se met en arrêt" at bounding box center [1427, 145] width 246 height 29
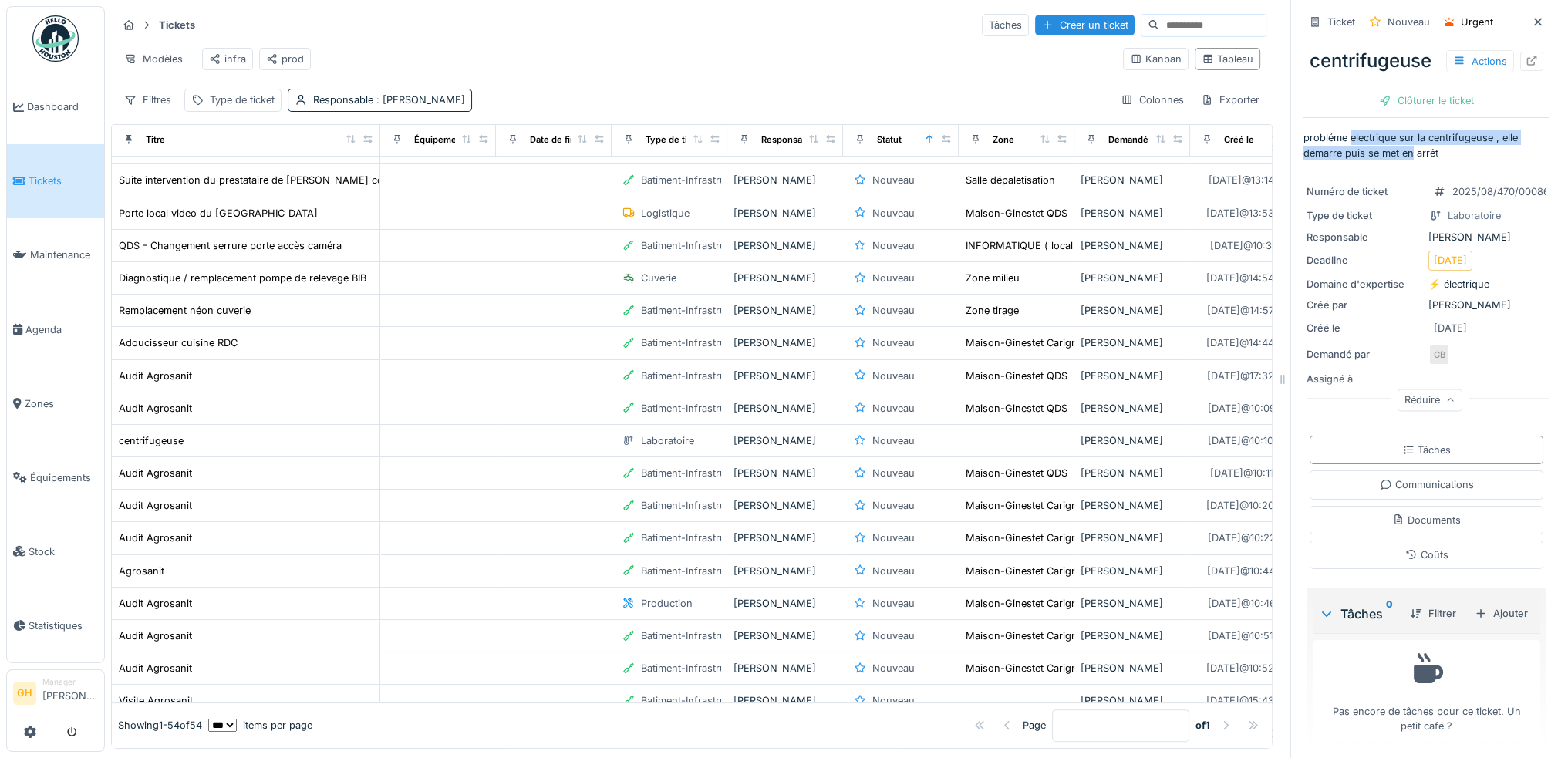
click at [1339, 139] on p "probléme electrique sur la centrifugeuse , elle démarre puis se met en arrêt" at bounding box center [1427, 145] width 246 height 29
drag, startPoint x: 1339, startPoint y: 139, endPoint x: 1398, endPoint y: 151, distance: 60.2
click at [1398, 151] on p "probléme electrique sur la centrifugeuse , elle démarre puis se met en arrêt" at bounding box center [1427, 145] width 246 height 29
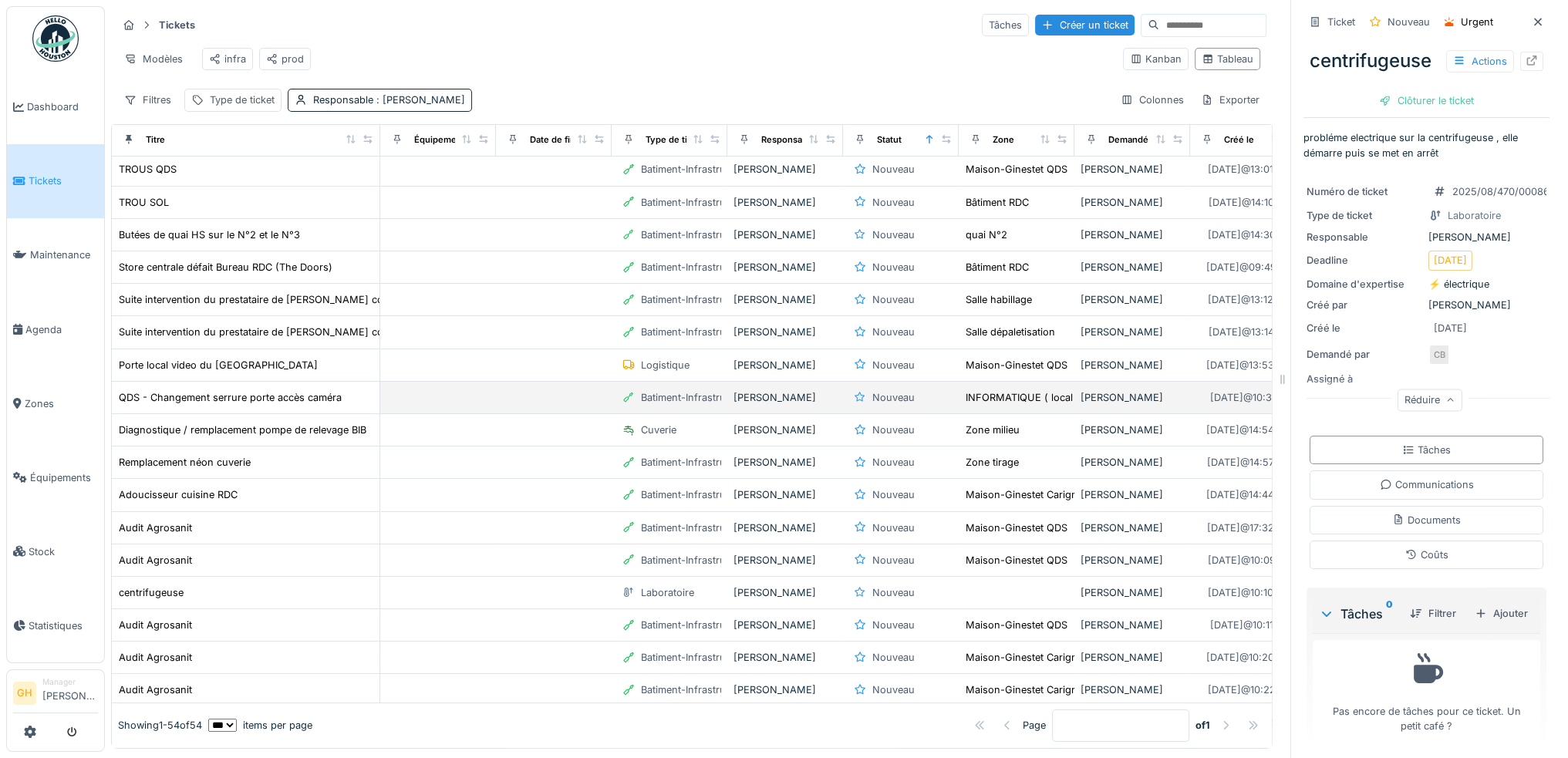
scroll to position [294, 0]
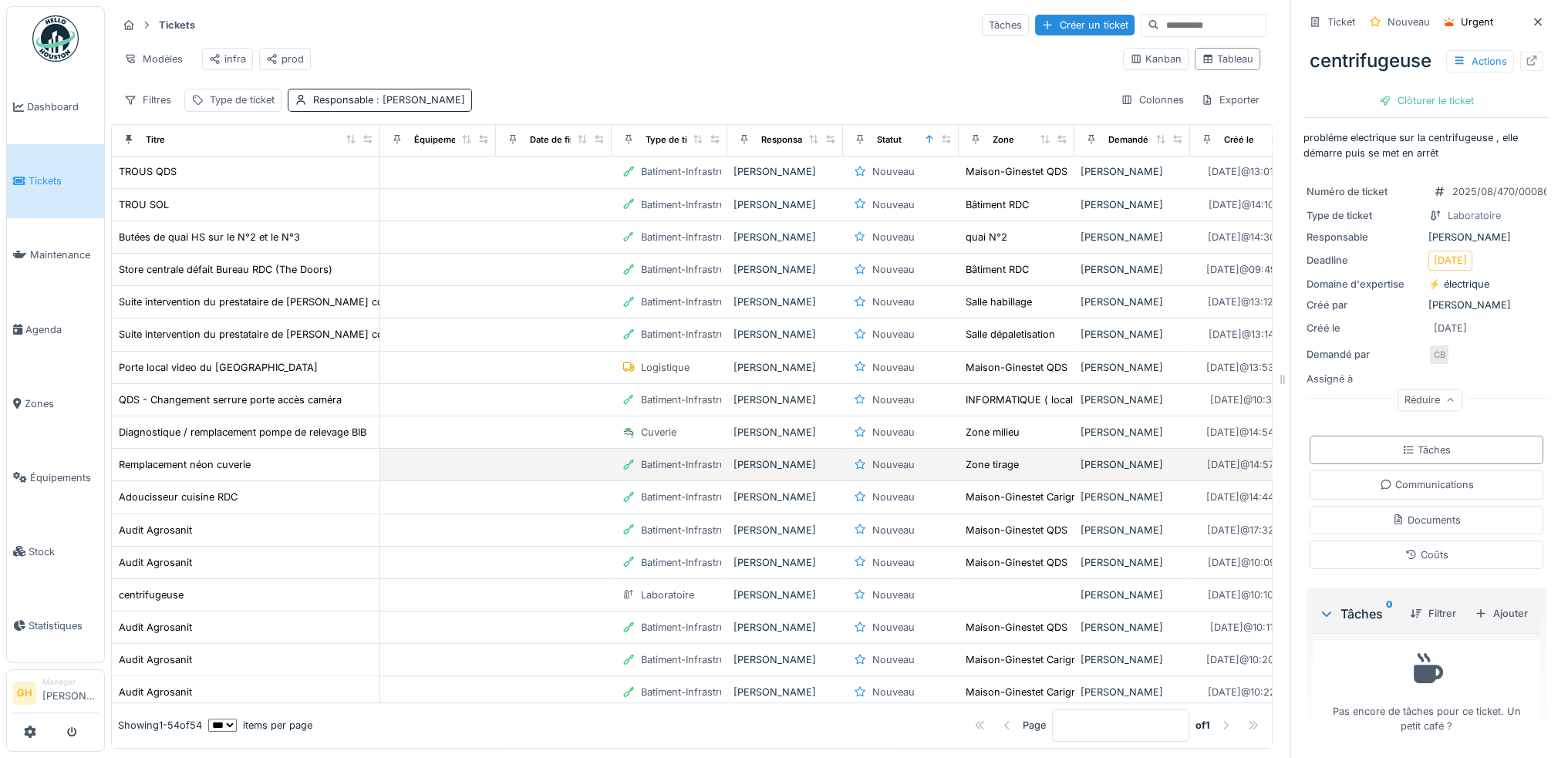
click at [759, 461] on div "[PERSON_NAME]" at bounding box center [785, 464] width 103 height 15
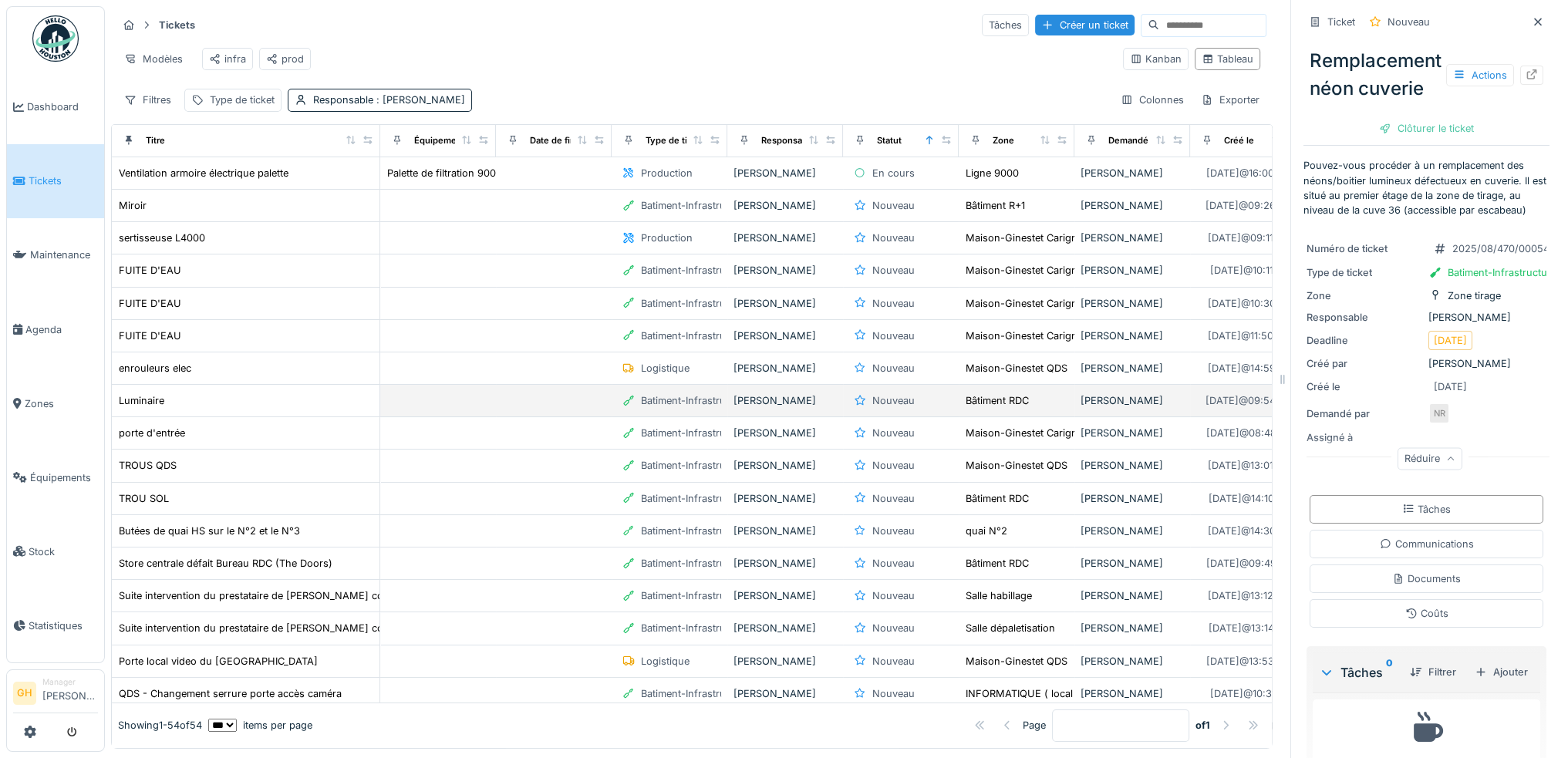
click at [911, 407] on div "Nouveau" at bounding box center [893, 400] width 42 height 15
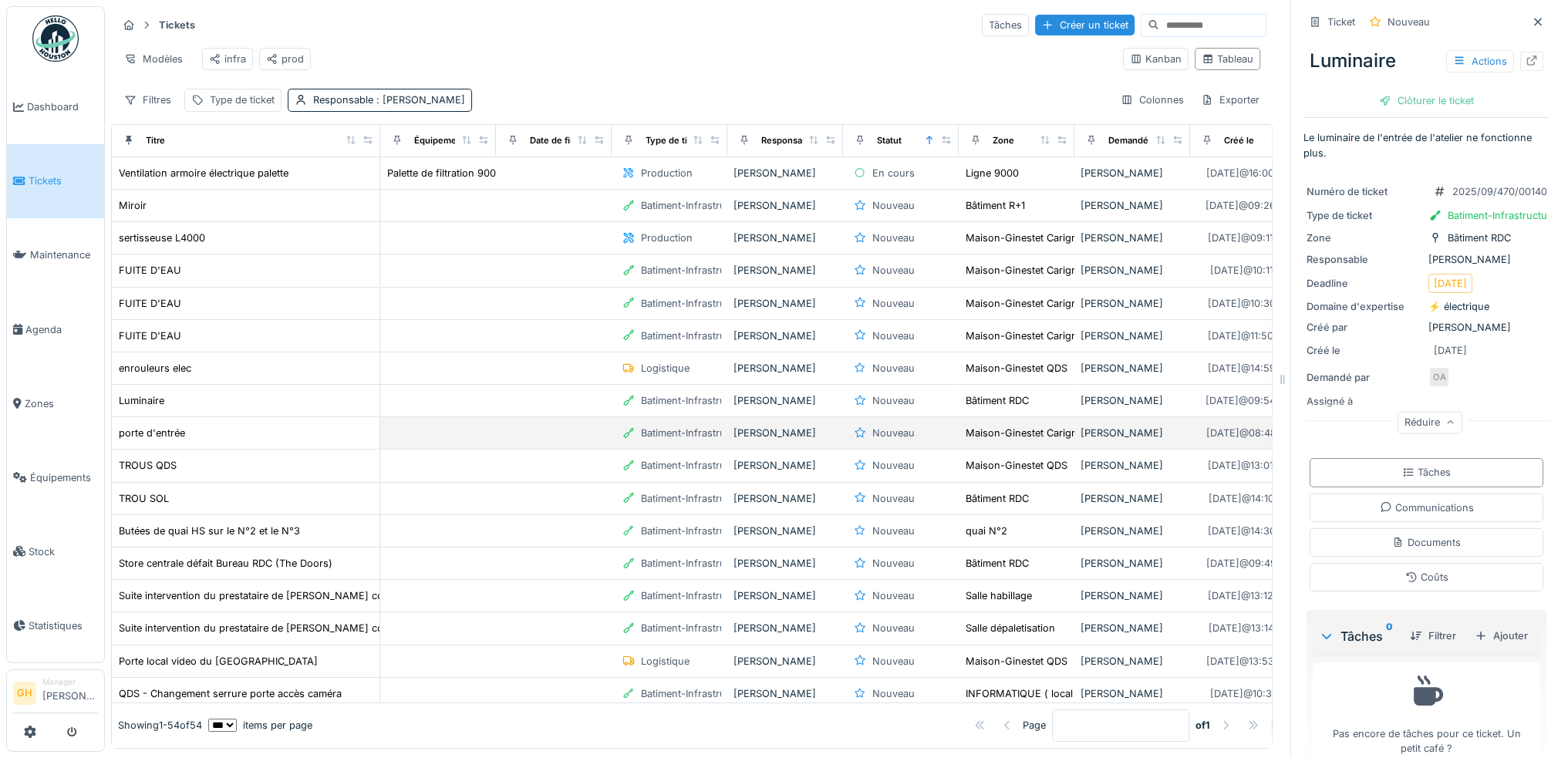
click at [904, 436] on div "Nouveau" at bounding box center [893, 432] width 42 height 15
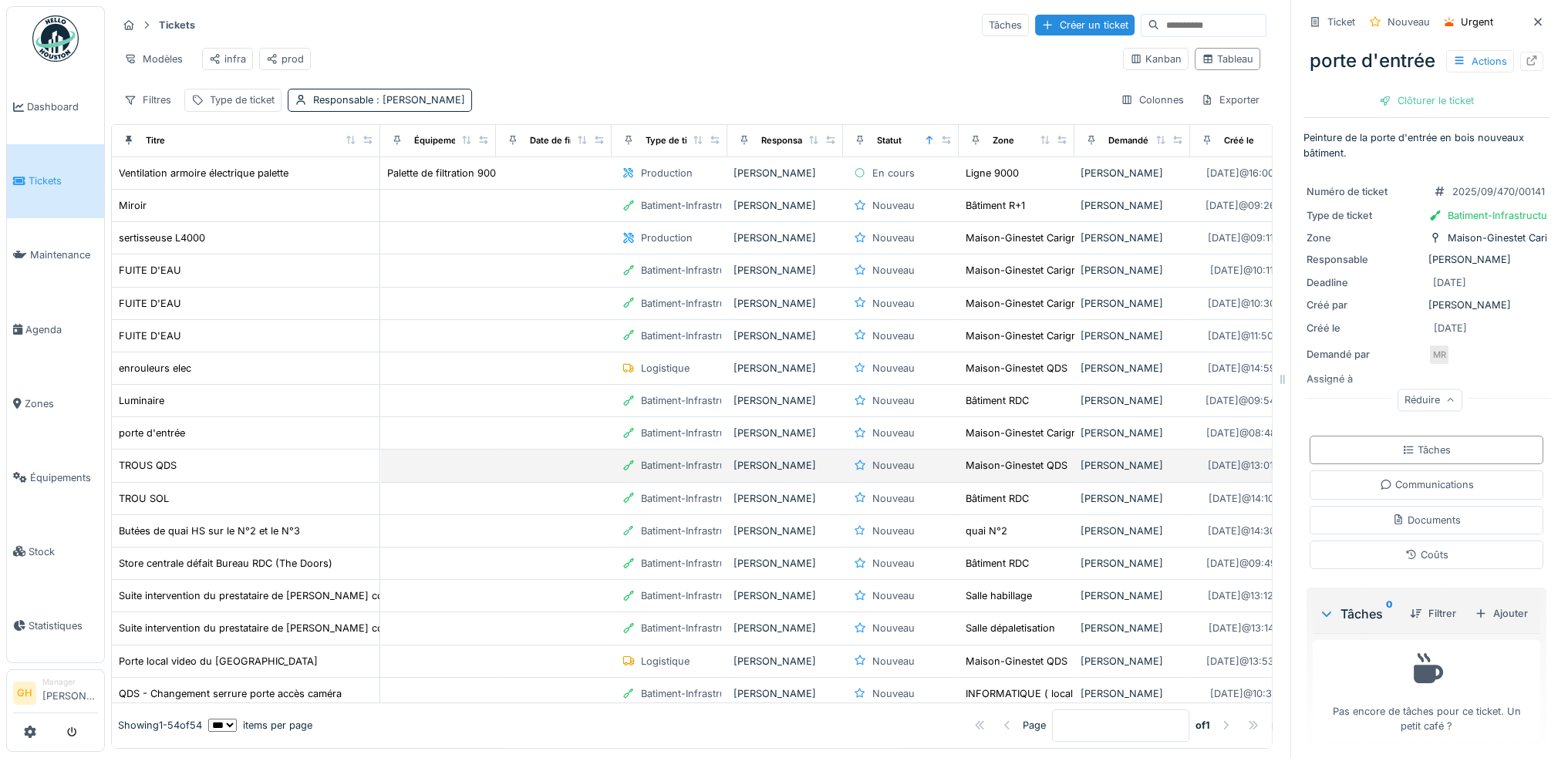
click at [900, 468] on div "Nouveau" at bounding box center [893, 464] width 42 height 15
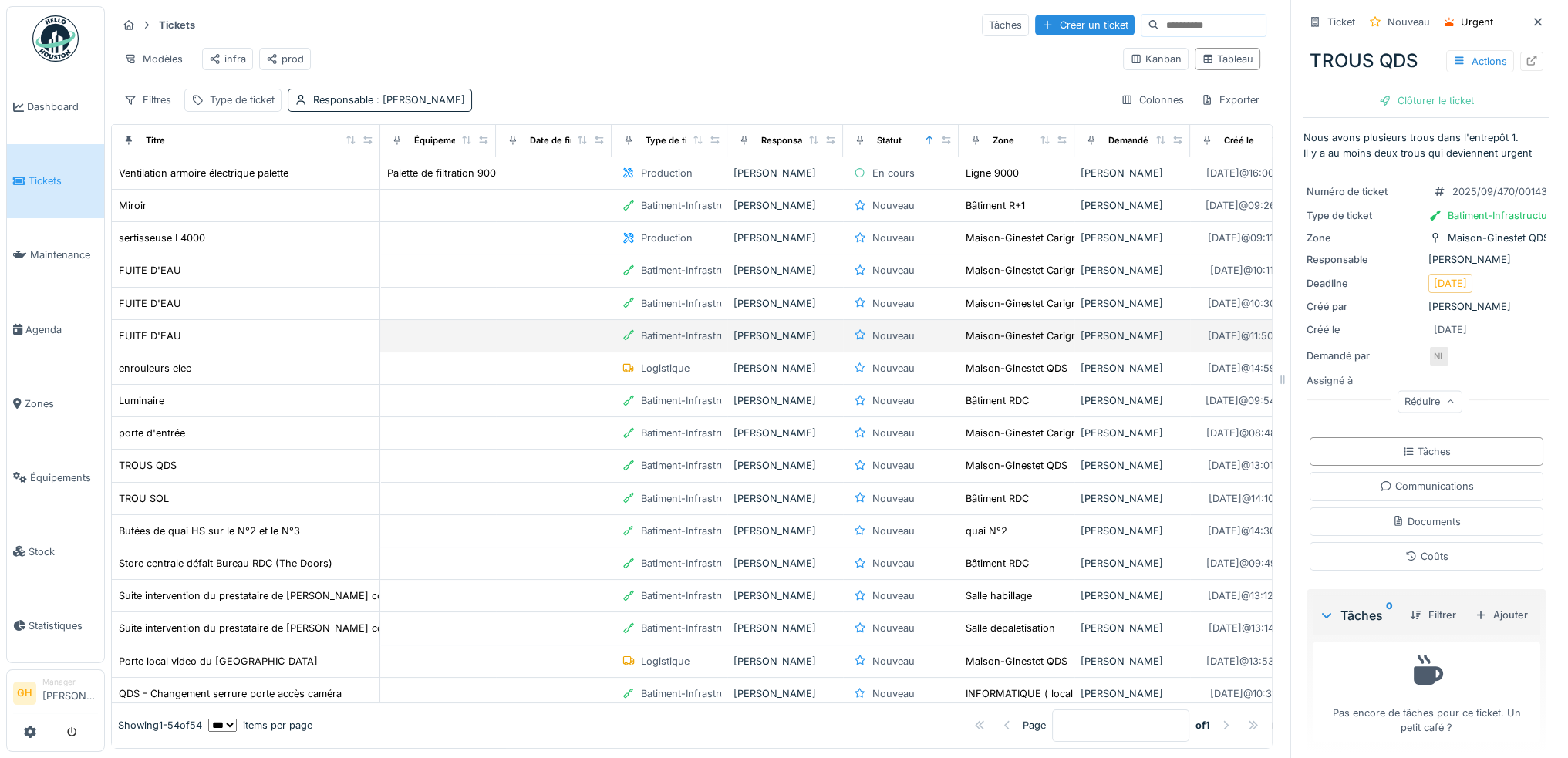
click at [898, 342] on div "Nouveau" at bounding box center [893, 336] width 42 height 15
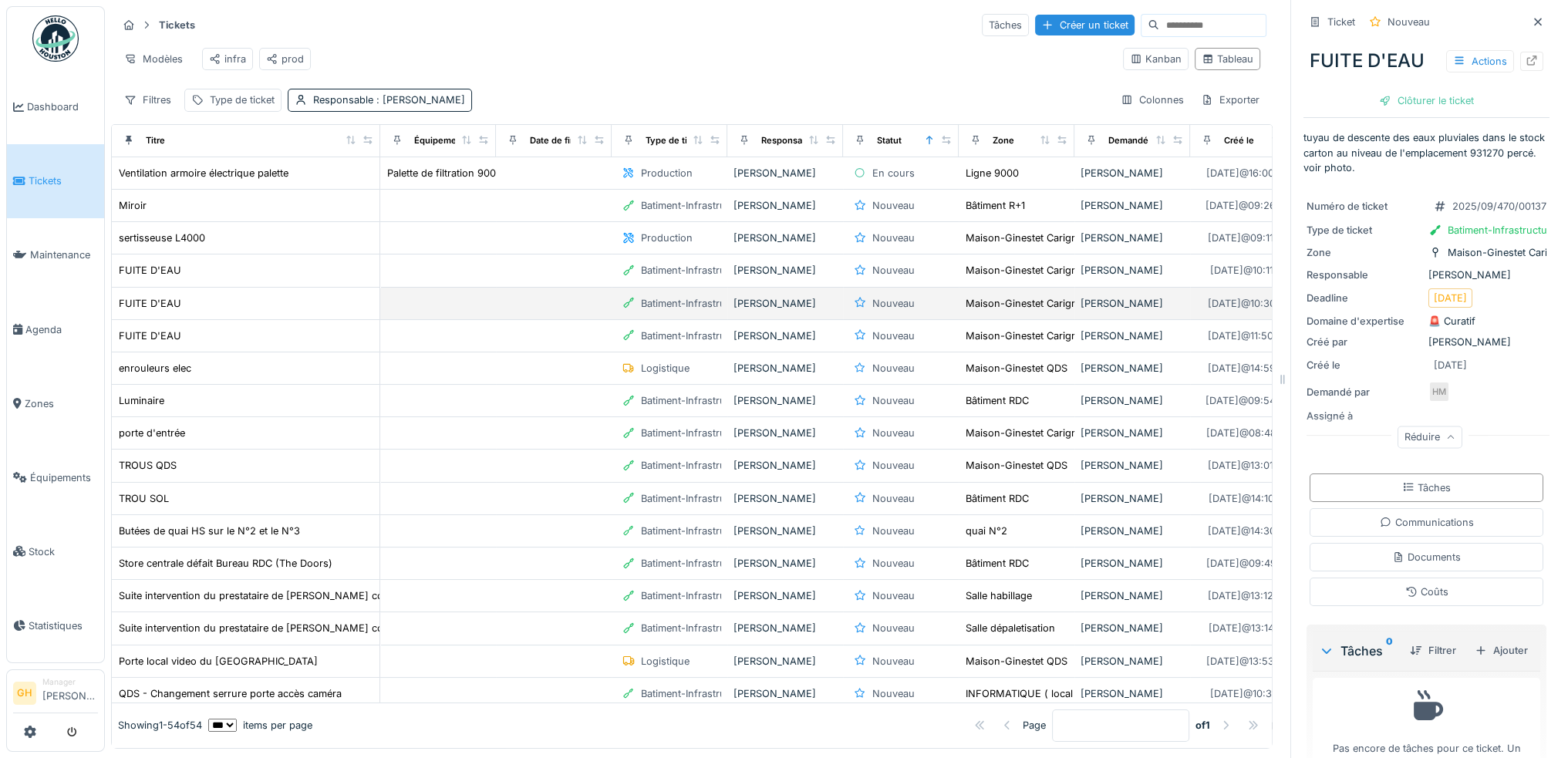
click at [895, 310] on div "Nouveau" at bounding box center [893, 303] width 42 height 15
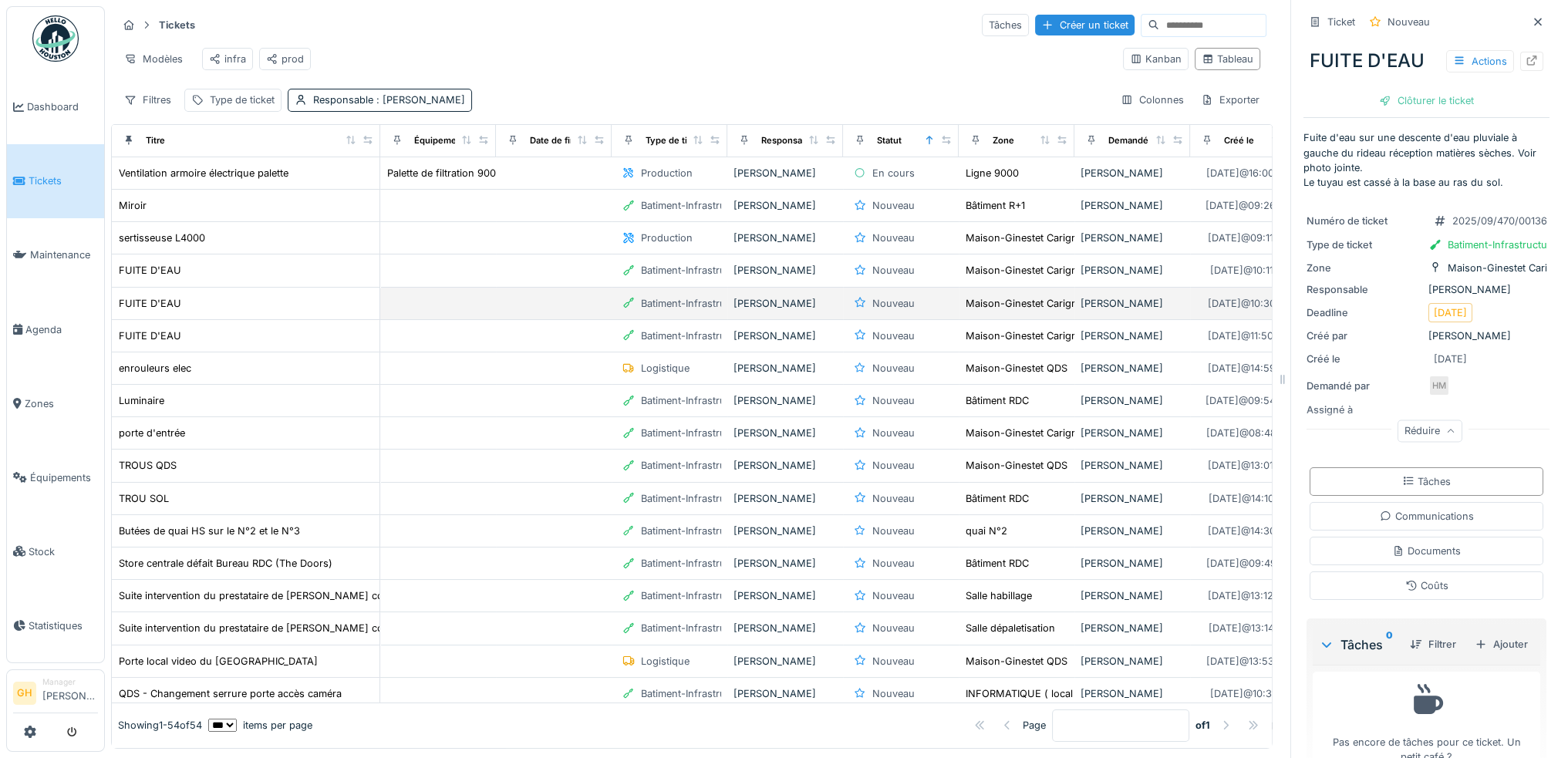
click at [897, 310] on div "Nouveau" at bounding box center [893, 303] width 42 height 15
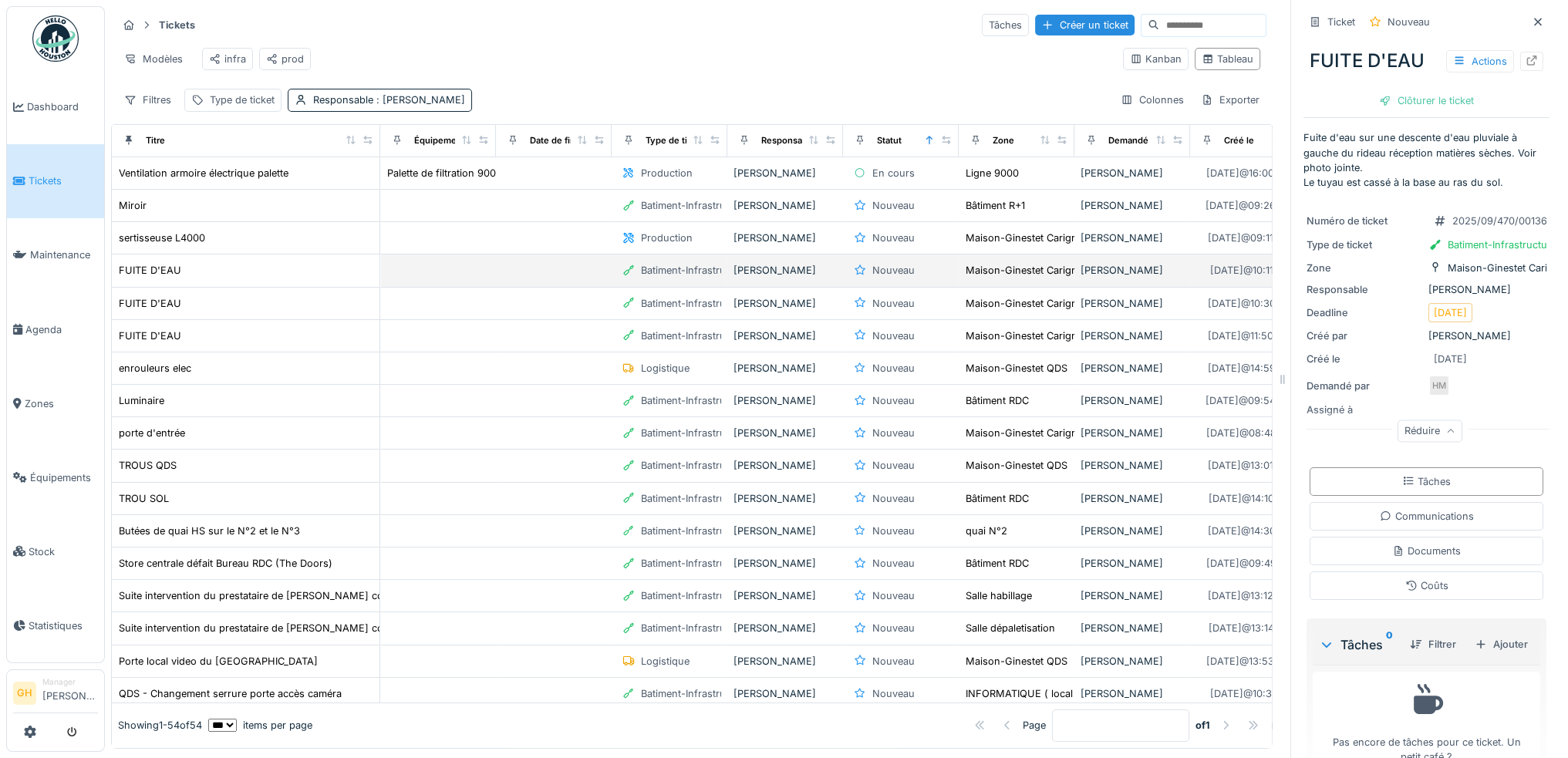
click at [890, 278] on div "Nouveau" at bounding box center [893, 270] width 42 height 15
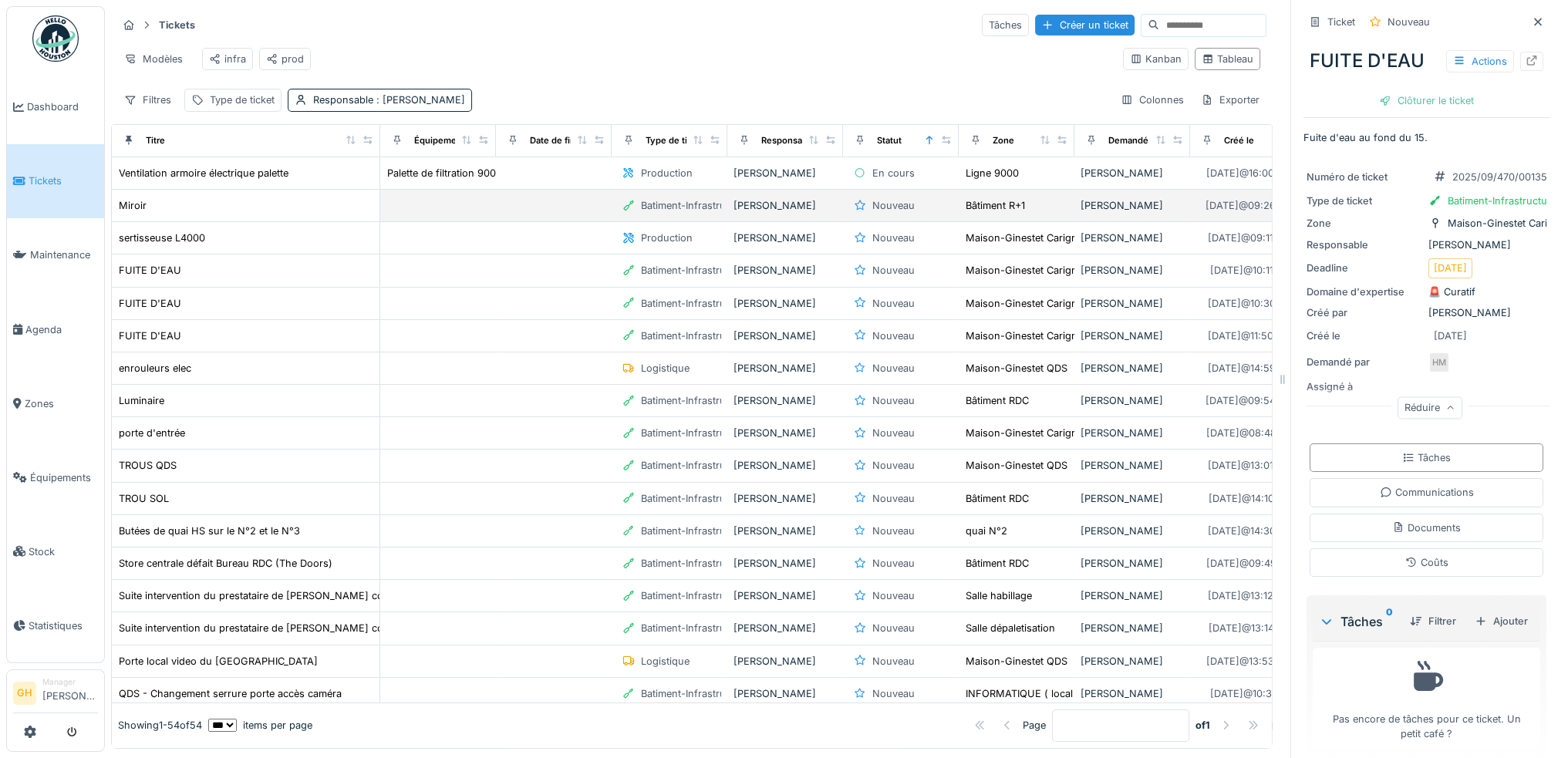
click at [938, 211] on div "Nouveau" at bounding box center [901, 205] width 103 height 18
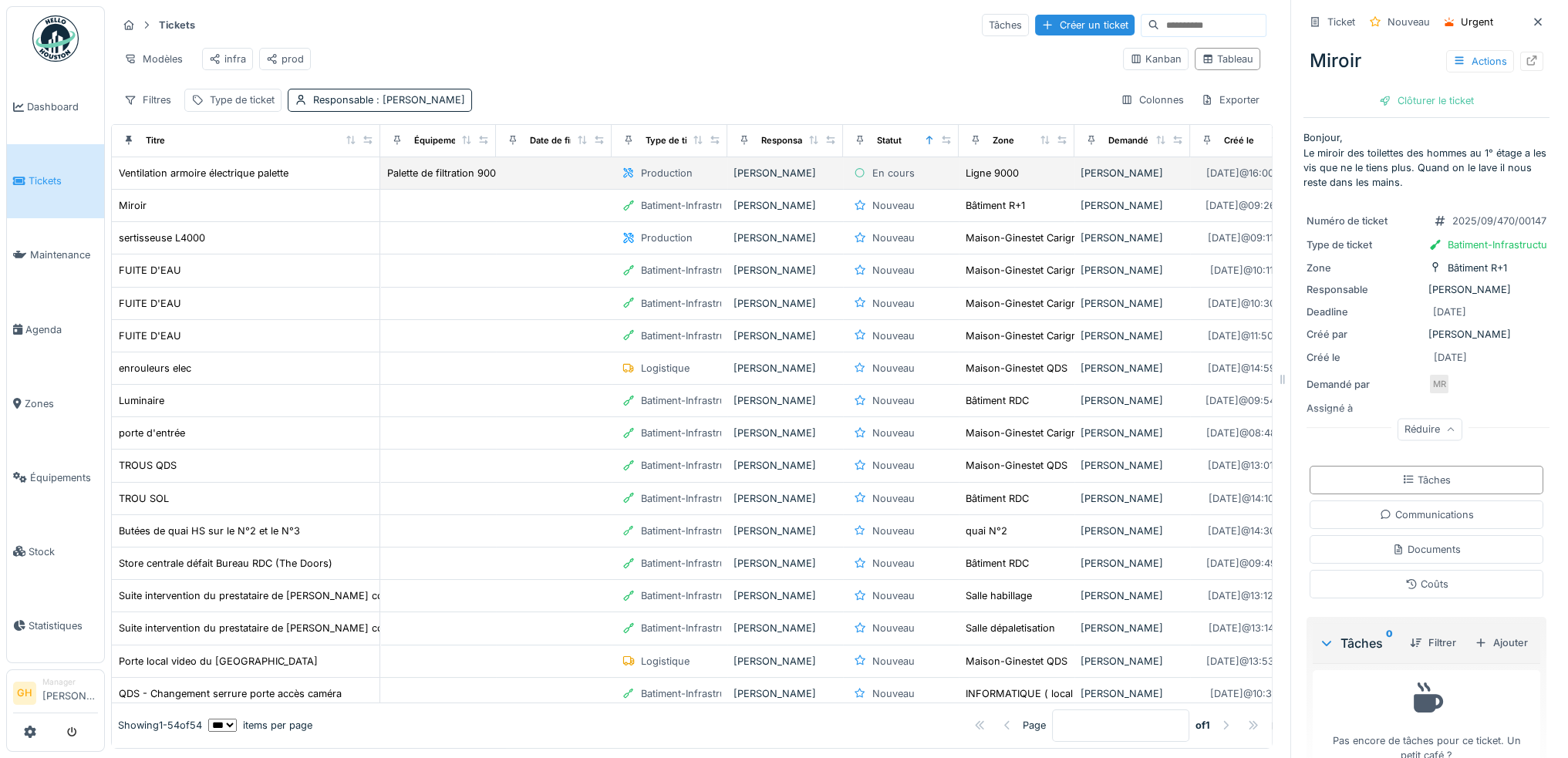
click at [932, 182] on div "En cours" at bounding box center [901, 173] width 103 height 18
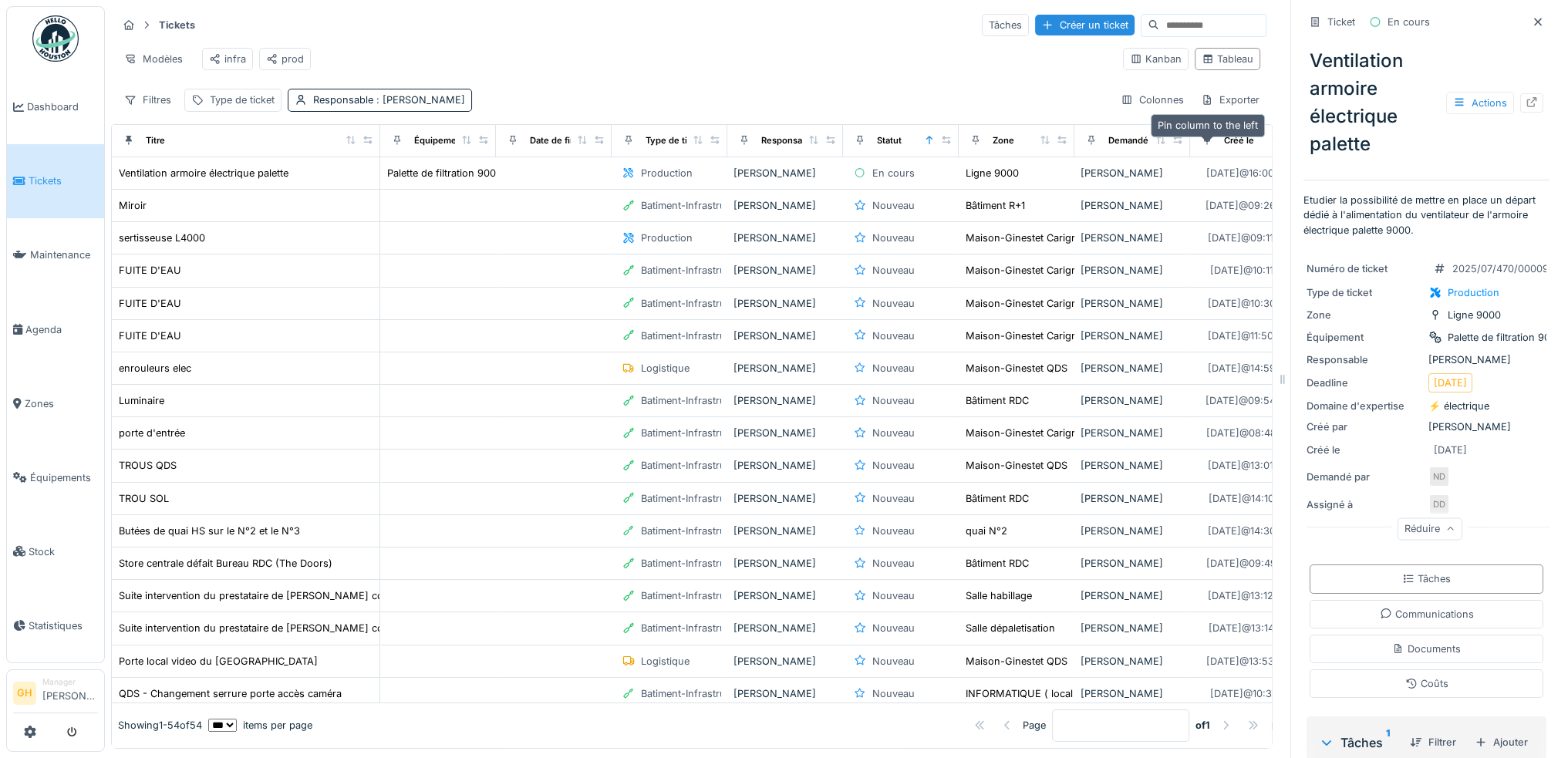
click at [1208, 144] on icon at bounding box center [1206, 139] width 11 height 9
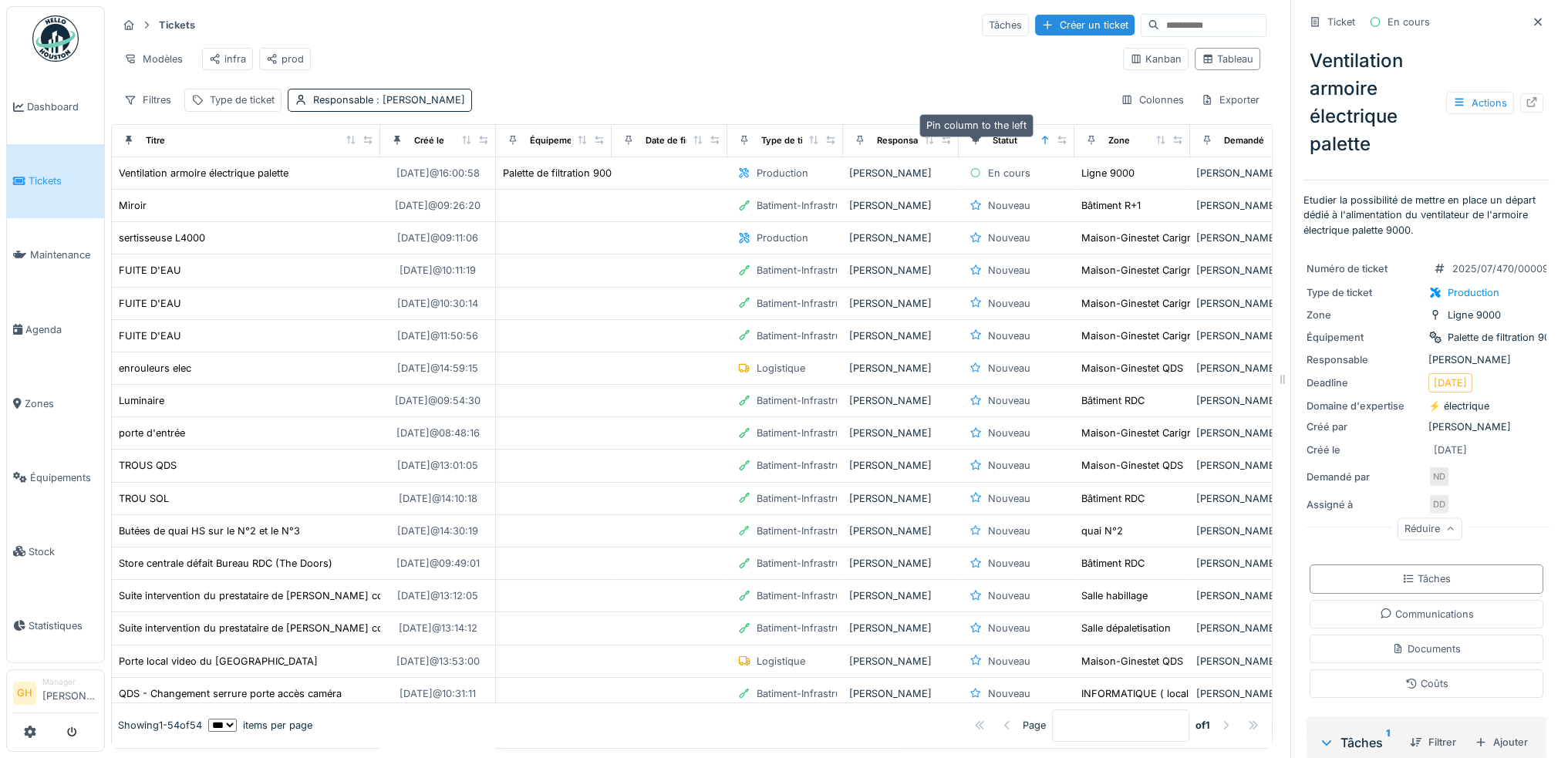
click at [971, 144] on icon at bounding box center [976, 139] width 11 height 9
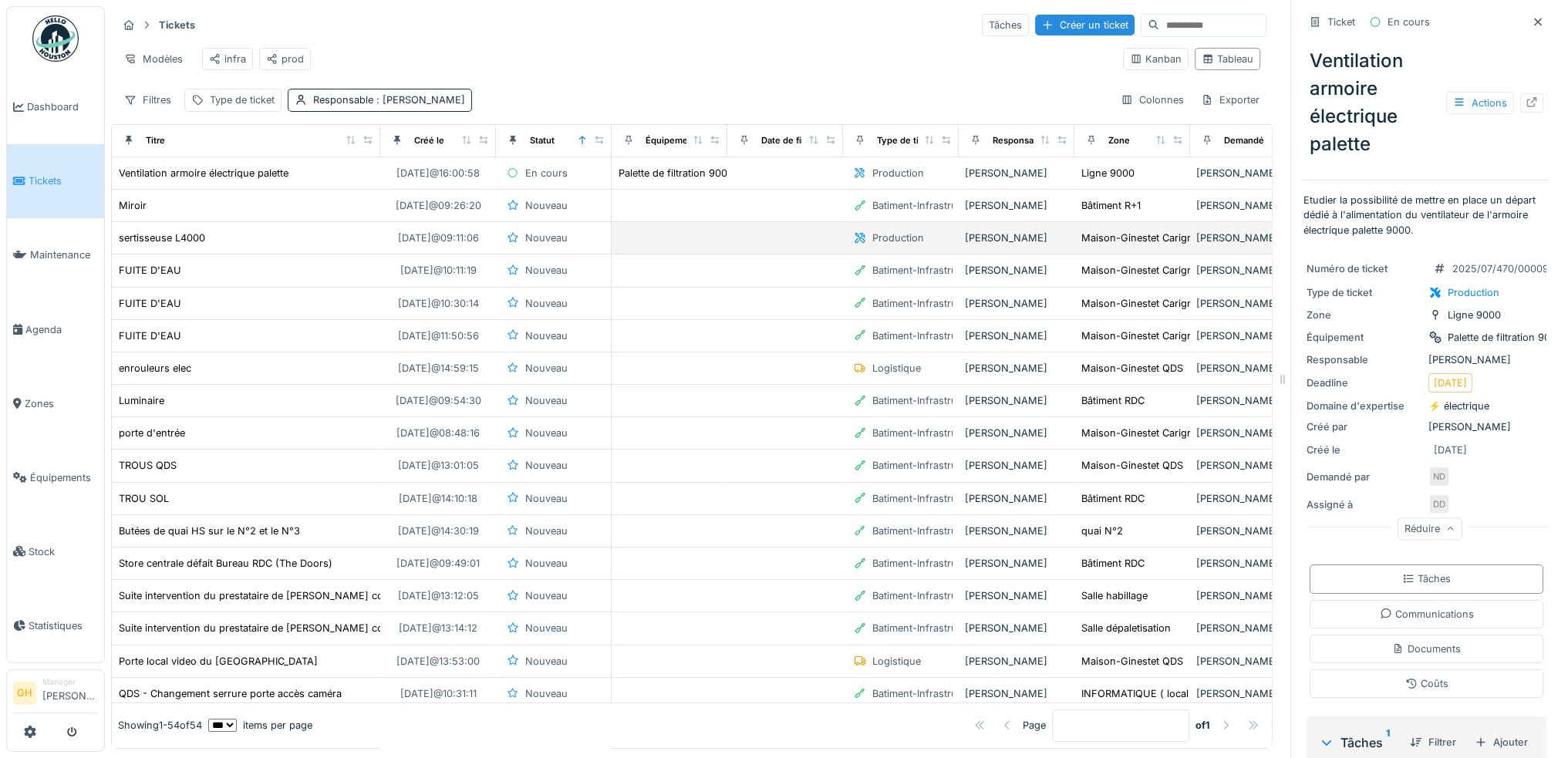
click at [256, 245] on div "sertisseuse L4000" at bounding box center [246, 238] width 256 height 16
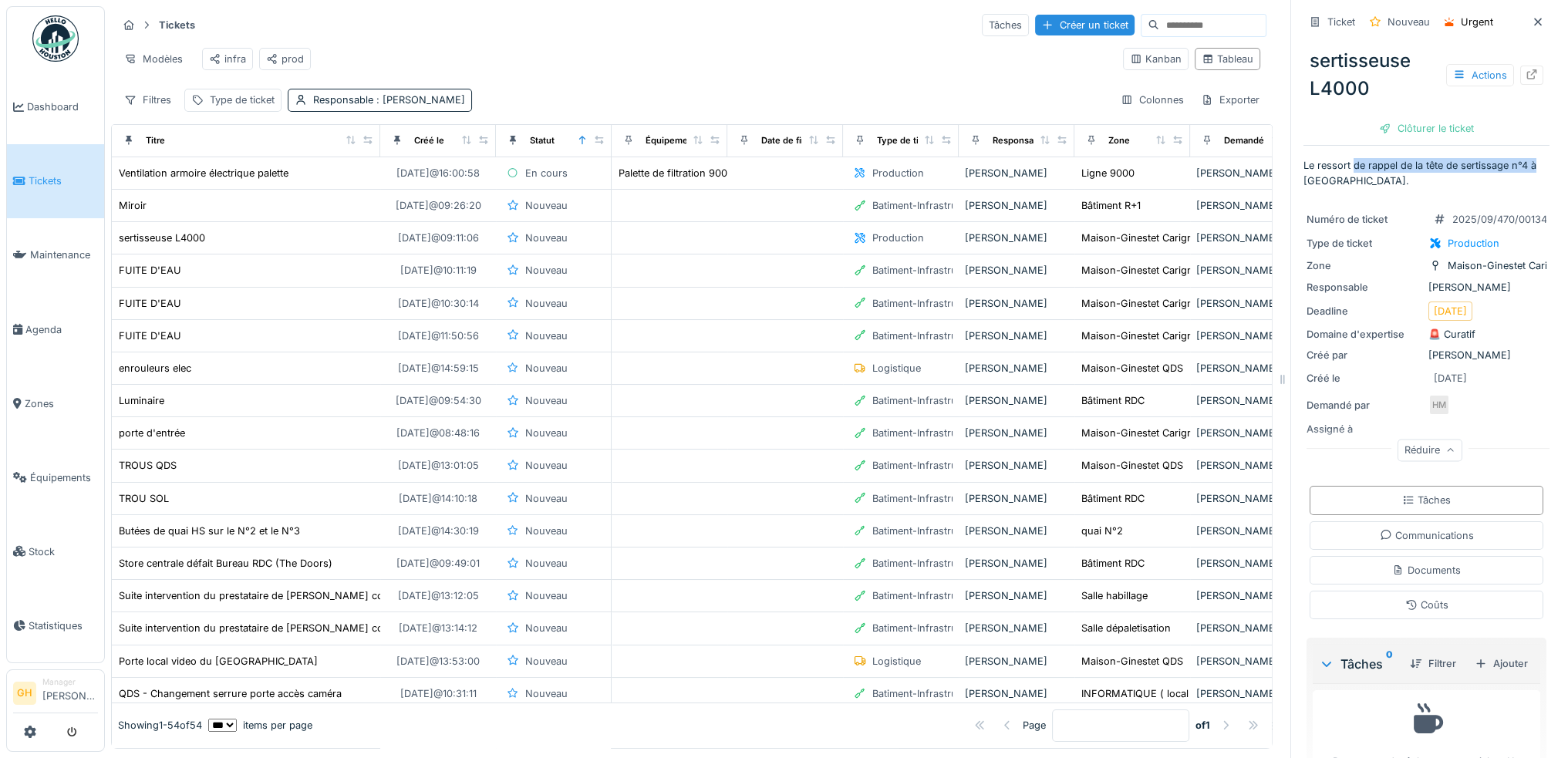
drag, startPoint x: 1344, startPoint y: 164, endPoint x: 1542, endPoint y: 166, distance: 198.0
click at [1539, 166] on div "Ticket Nouveau Urgent sertisseuse L4000 Actions Clôturer le ticket Le ressort d…" at bounding box center [1427, 379] width 271 height 758
click at [1442, 169] on p "Le ressort de rappel de la tête de sertissage n°4 à [GEOGRAPHIC_DATA]." at bounding box center [1427, 173] width 246 height 29
click at [1336, 165] on p "Le ressort de rappel de la tête de sertissage n°4 à [GEOGRAPHIC_DATA]." at bounding box center [1427, 173] width 246 height 29
drag, startPoint x: 1350, startPoint y: 166, endPoint x: 1482, endPoint y: 166, distance: 132.0
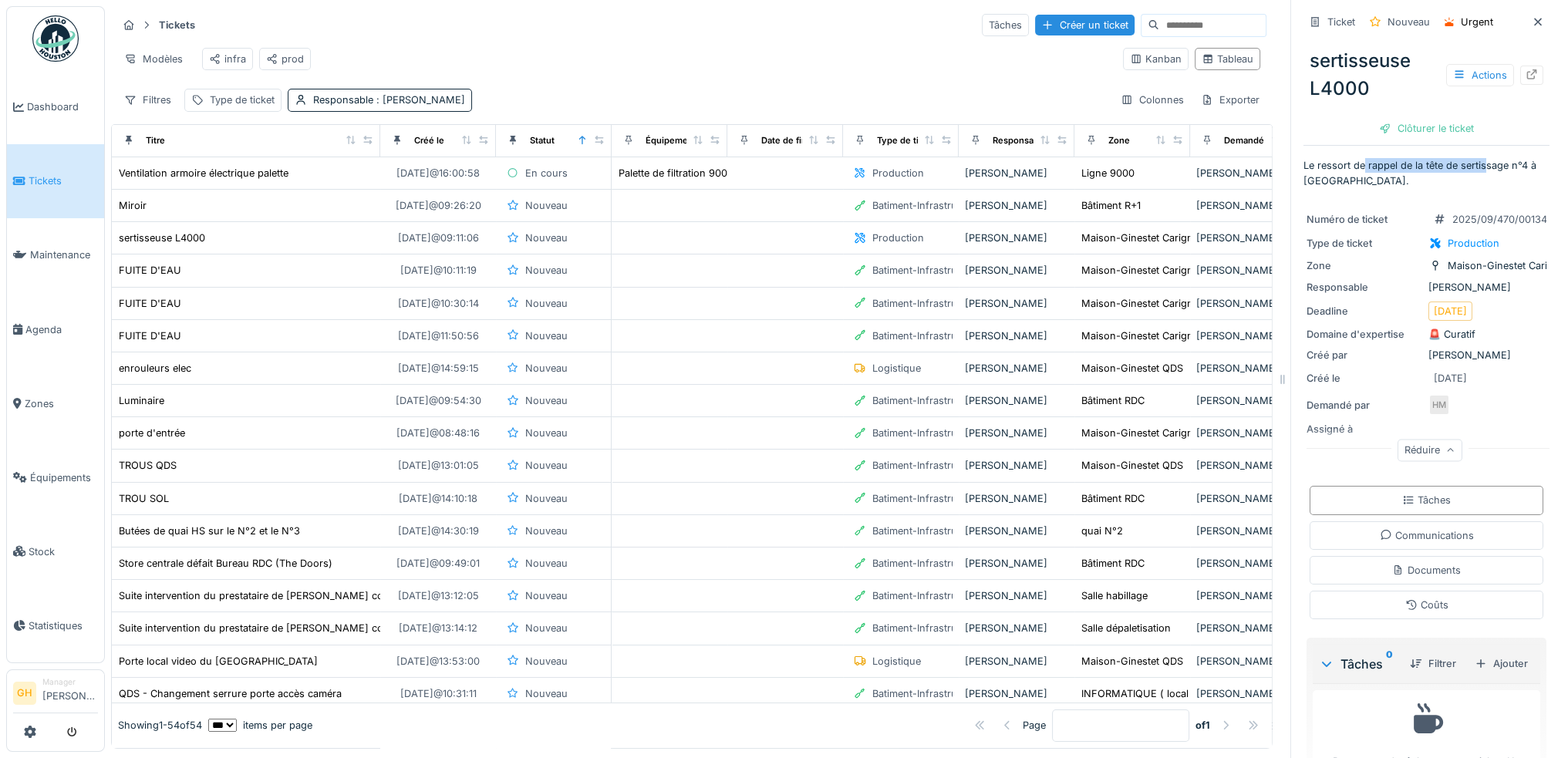
click at [1479, 166] on p "Le ressort de rappel de la tête de sertissage n°4 à [GEOGRAPHIC_DATA]." at bounding box center [1427, 173] width 246 height 29
click at [1482, 165] on p "Le ressort de rappel de la tête de sertissage n°4 à [GEOGRAPHIC_DATA]." at bounding box center [1427, 173] width 246 height 29
click at [1431, 164] on p "Le ressort de rappel de la tête de sertissage n°4 à [GEOGRAPHIC_DATA]." at bounding box center [1427, 173] width 246 height 29
click at [892, 244] on div "Production" at bounding box center [898, 238] width 52 height 15
click at [895, 181] on div "Production" at bounding box center [898, 173] width 52 height 15
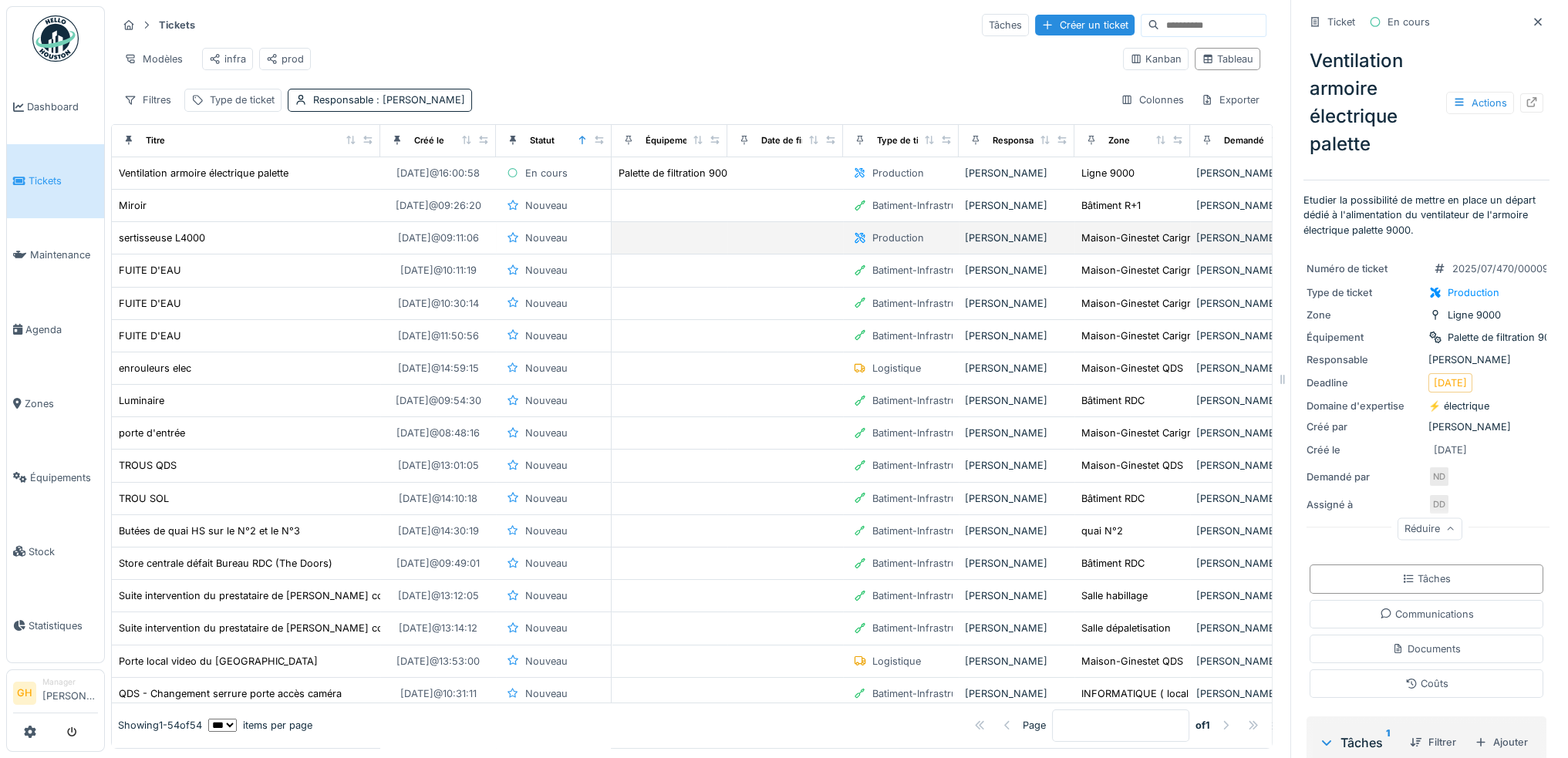
click at [284, 245] on div "sertisseuse L4000" at bounding box center [246, 238] width 256 height 16
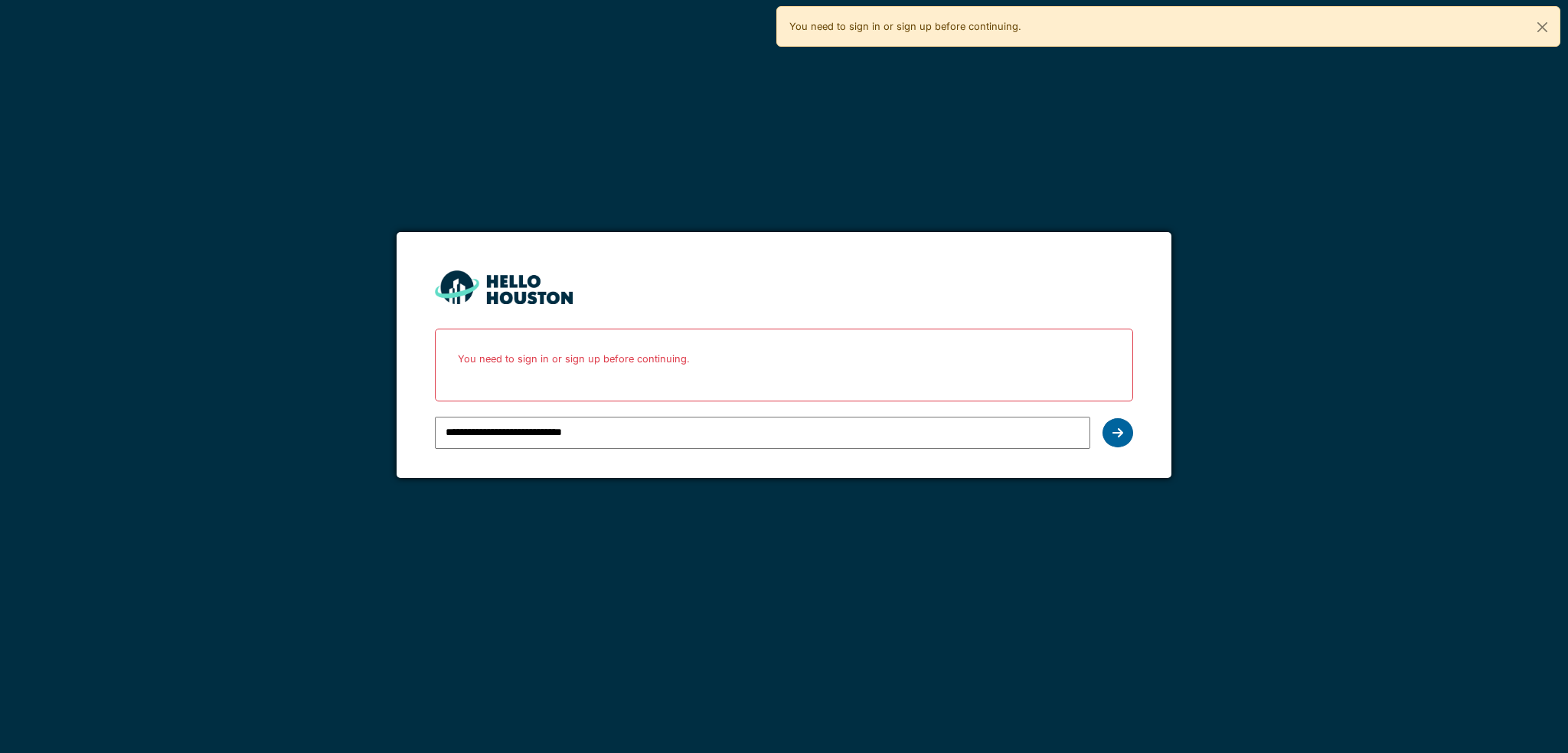
click at [1116, 430] on icon at bounding box center [1117, 432] width 11 height 13
